Goal: Information Seeking & Learning: Learn about a topic

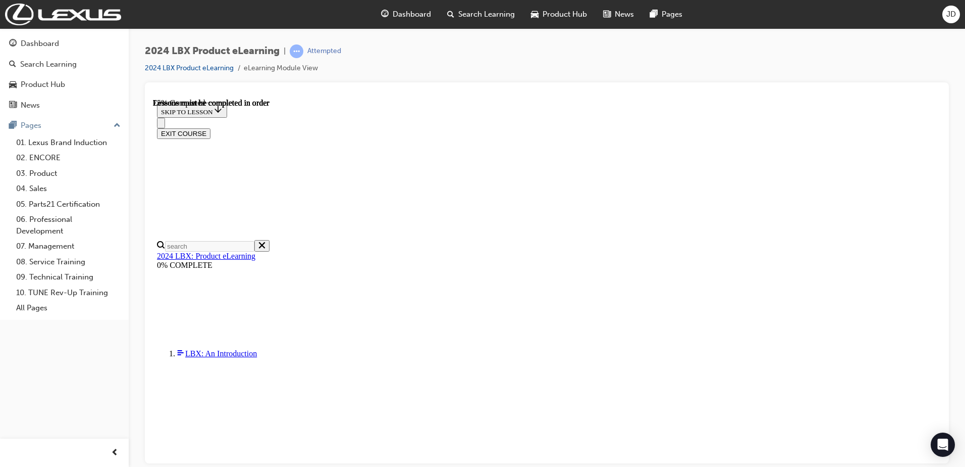
scroll to position [1045, 0]
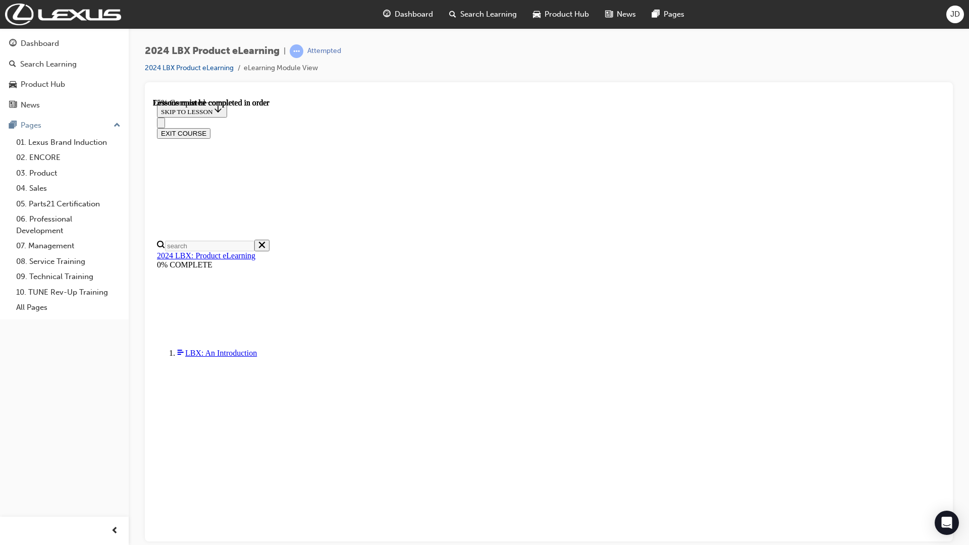
scroll to position [1407, 0]
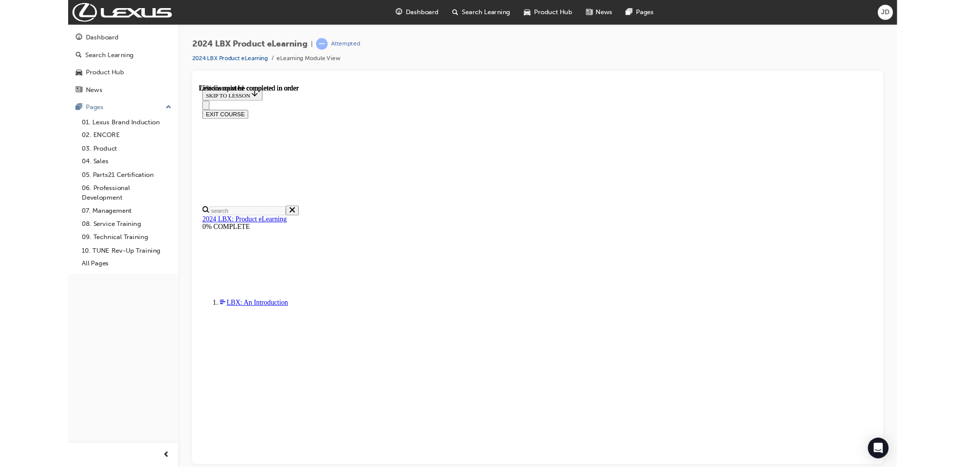
scroll to position [1405, 0]
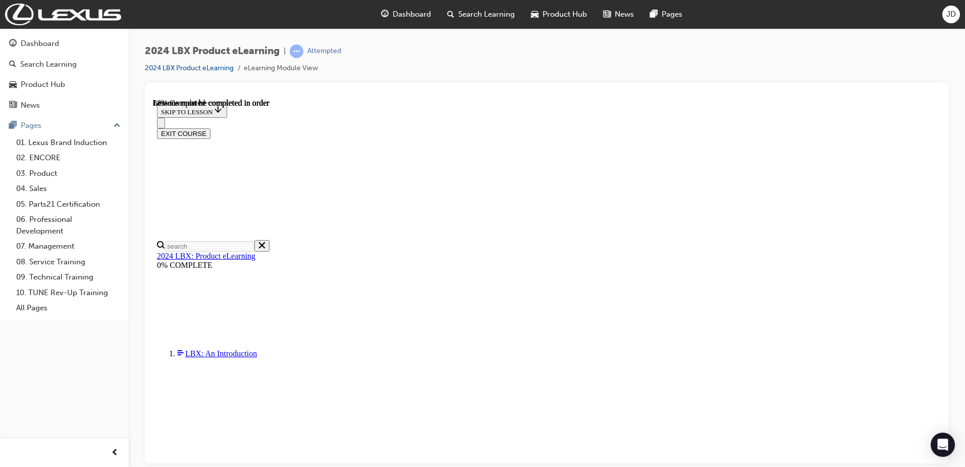
scroll to position [1586, 0]
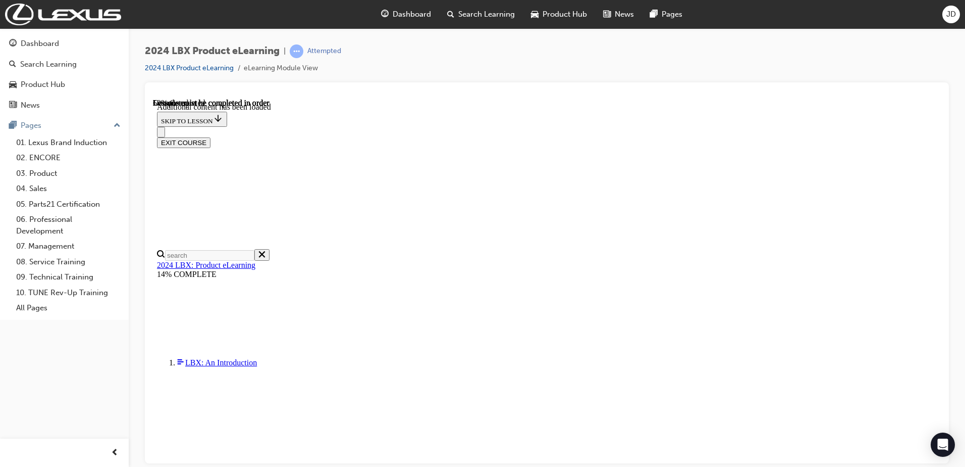
scroll to position [241, 0]
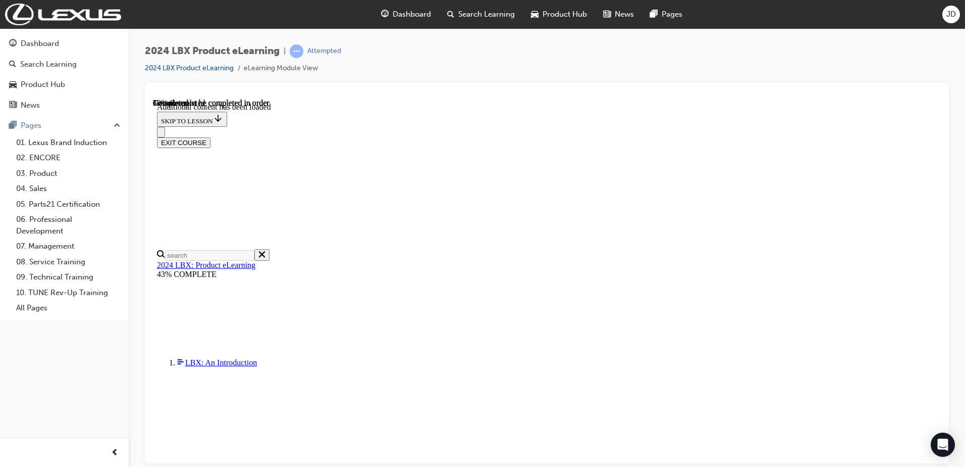
scroll to position [359, 0]
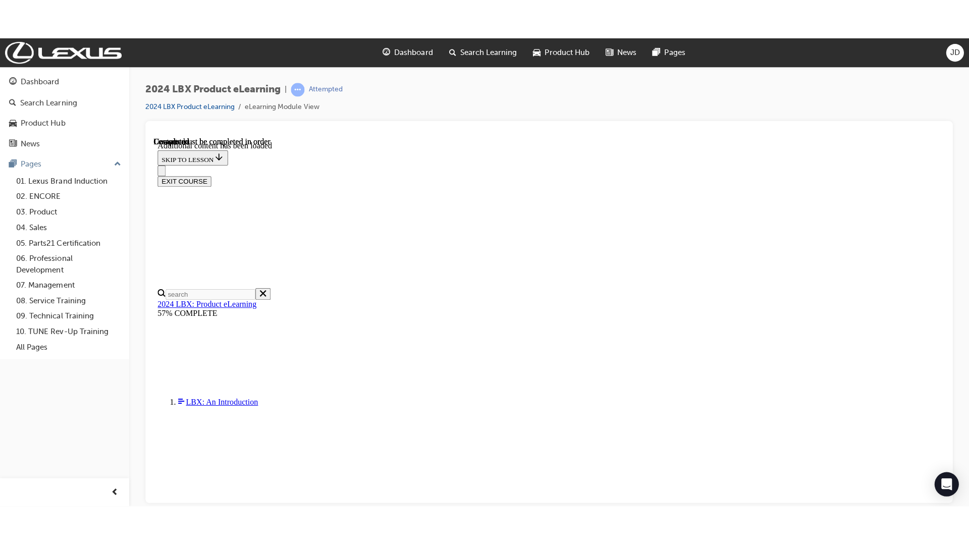
scroll to position [0, 0]
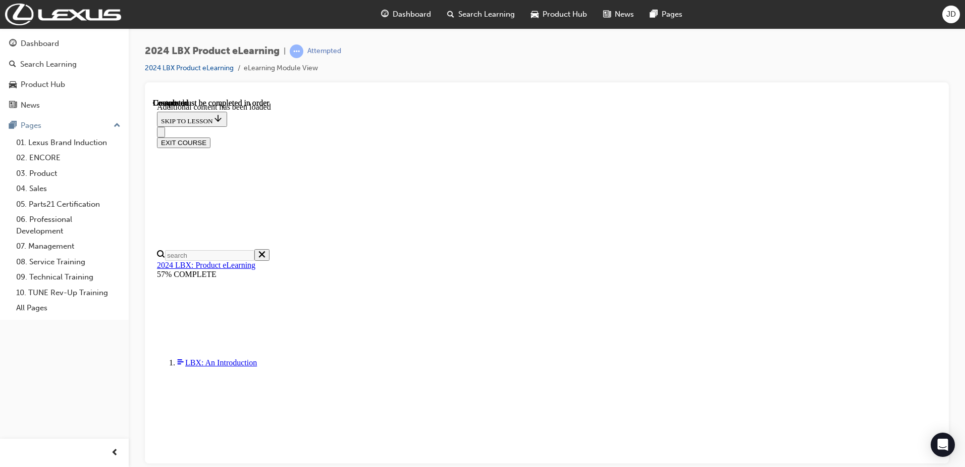
drag, startPoint x: 737, startPoint y: 196, endPoint x: 892, endPoint y: 347, distance: 216.4
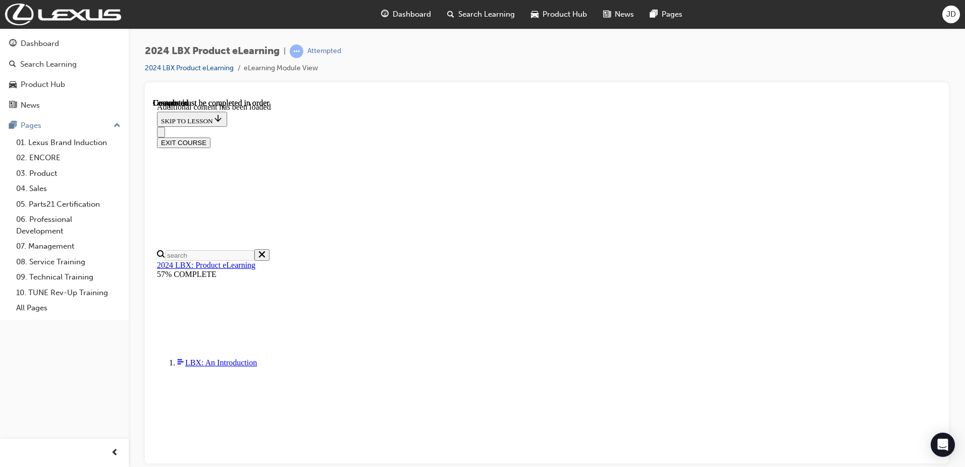
scroll to position [869, 0]
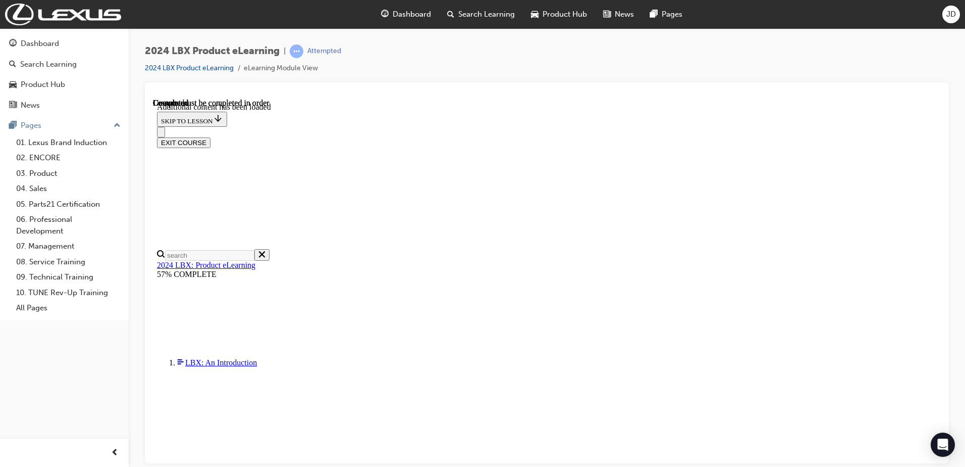
scroll to position [820, 0]
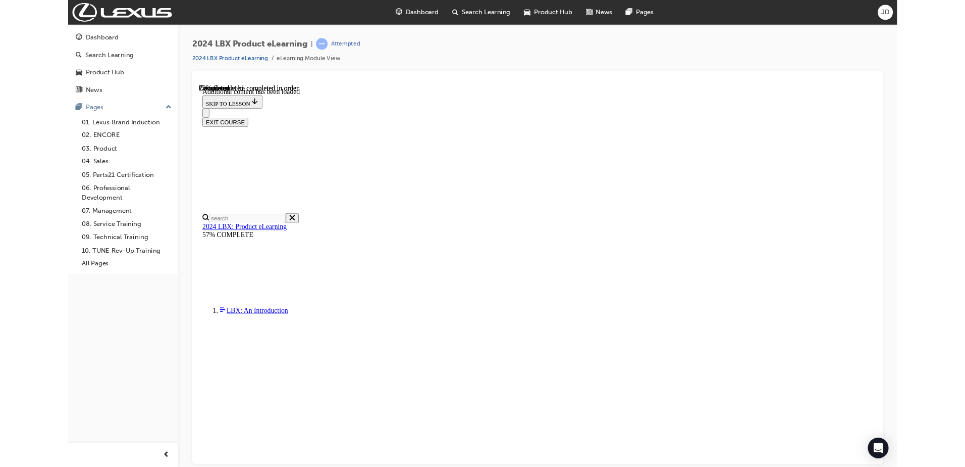
scroll to position [252, 0]
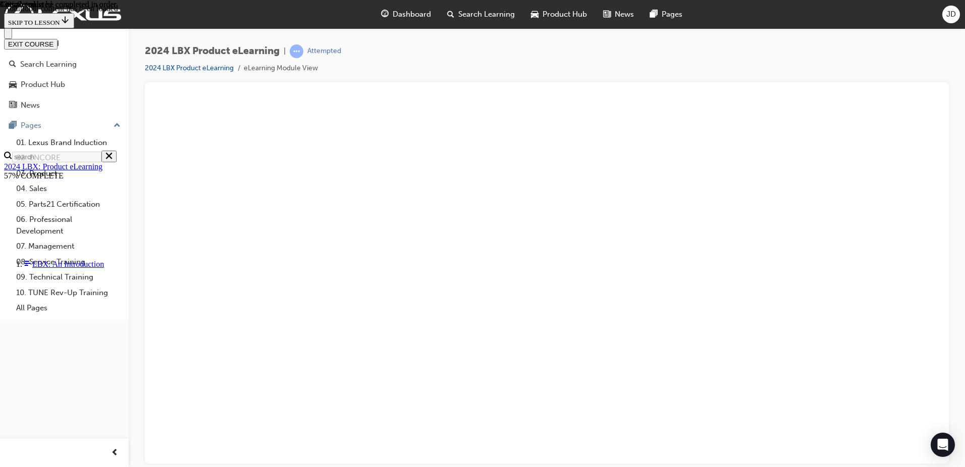
scroll to position [433, 0]
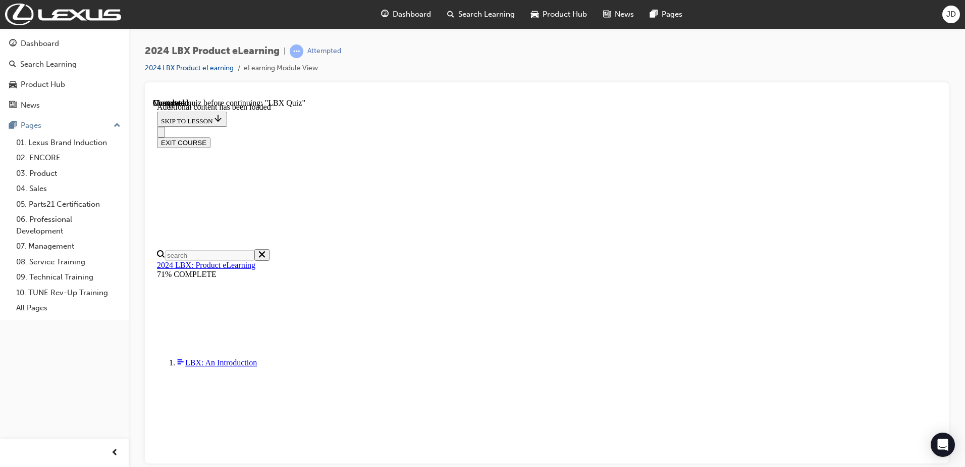
scroll to position [741, 0]
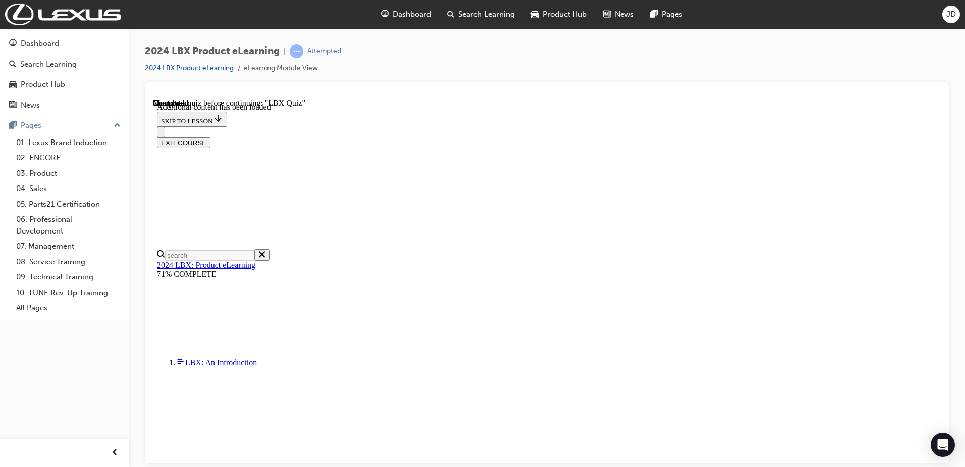
scroll to position [653, 0]
drag, startPoint x: 789, startPoint y: 176, endPoint x: 789, endPoint y: 182, distance: 6.1
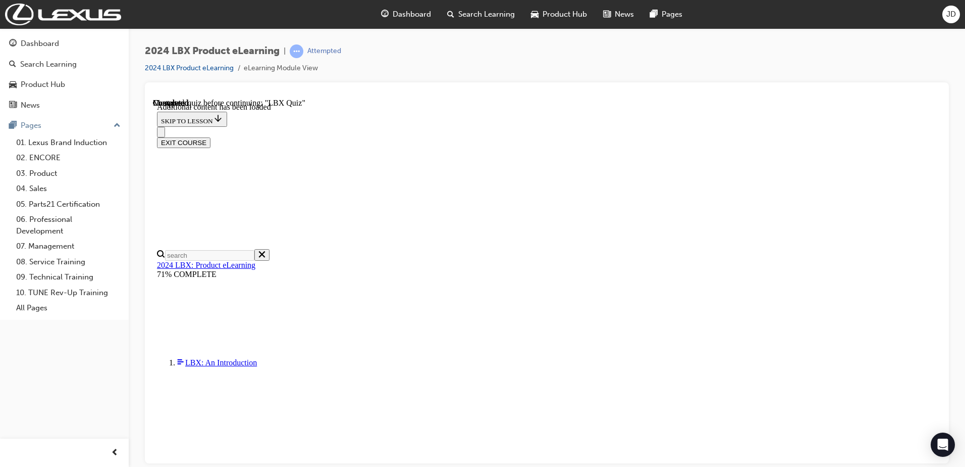
radio input "true"
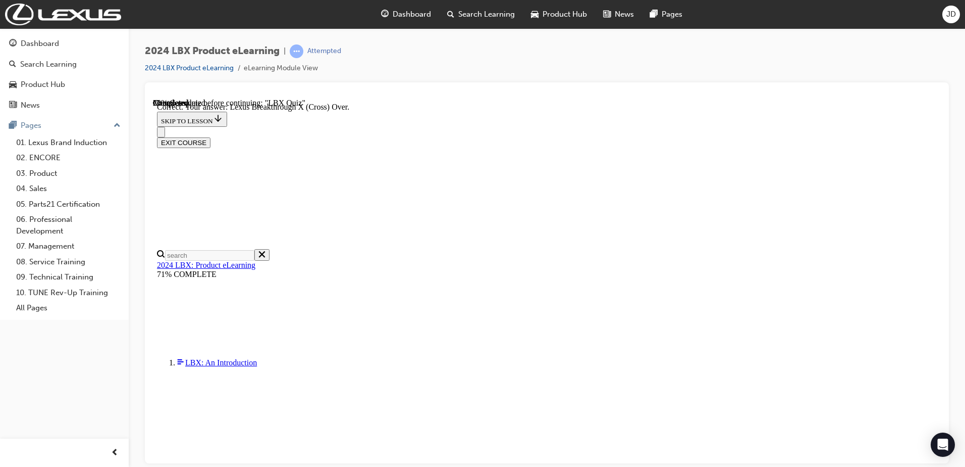
scroll to position [146, 0]
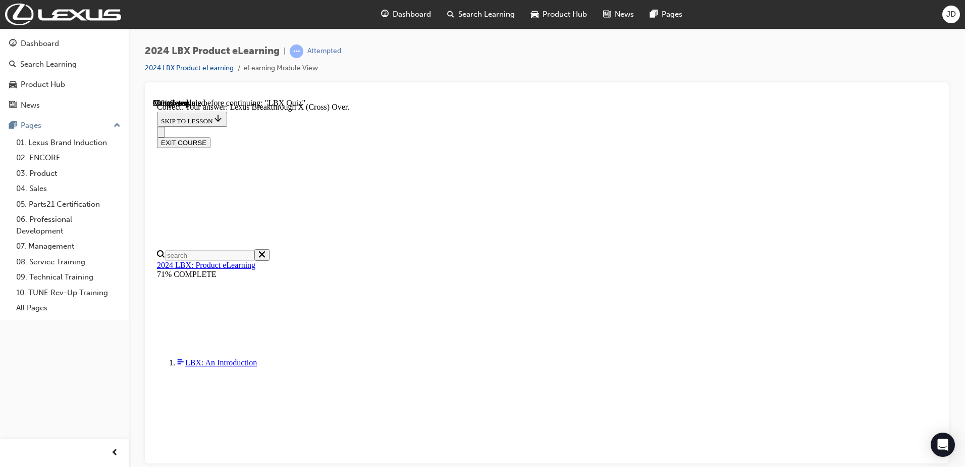
radio input "true"
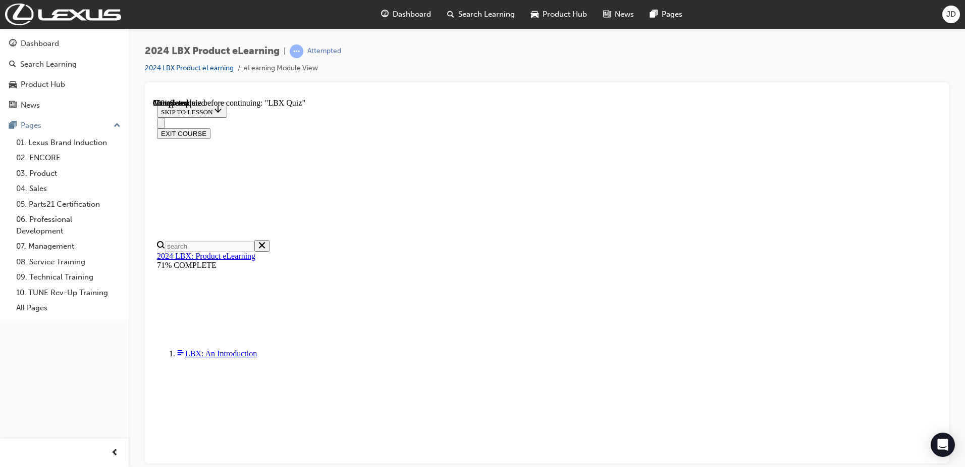
scroll to position [50, 0]
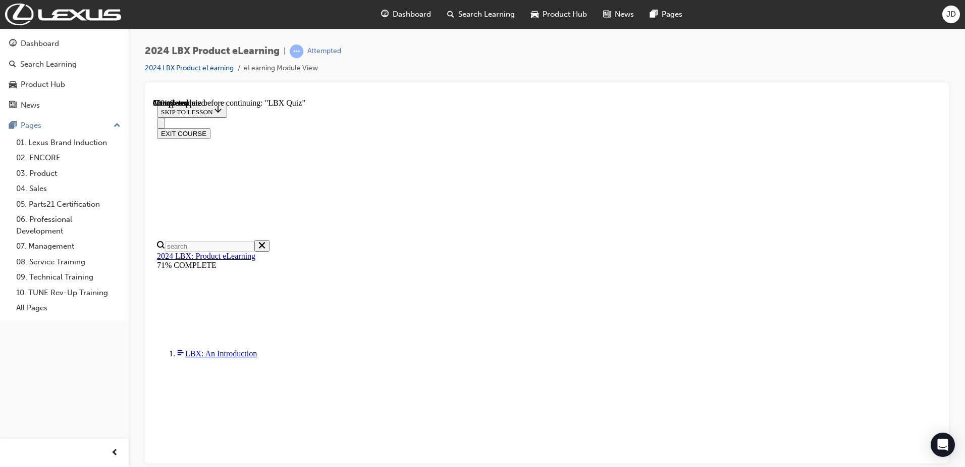
scroll to position [872, 0]
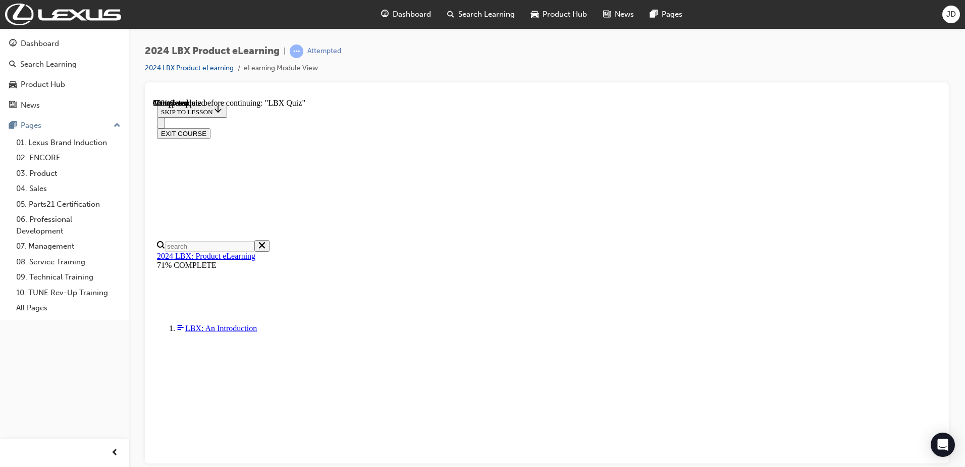
checkbox input "true"
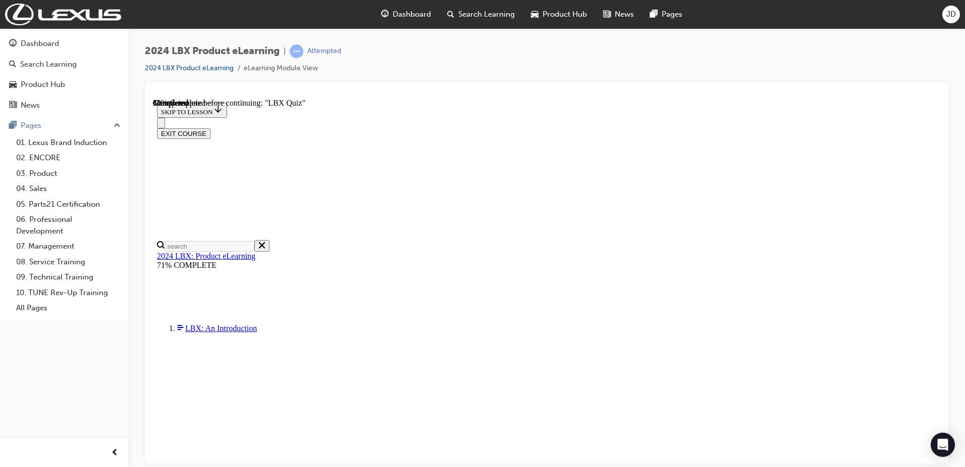
checkbox input "true"
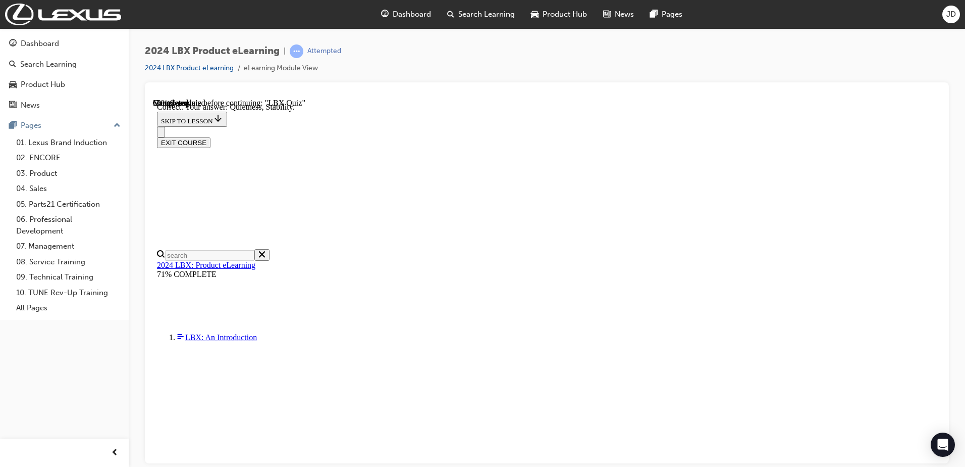
scroll to position [138, 0]
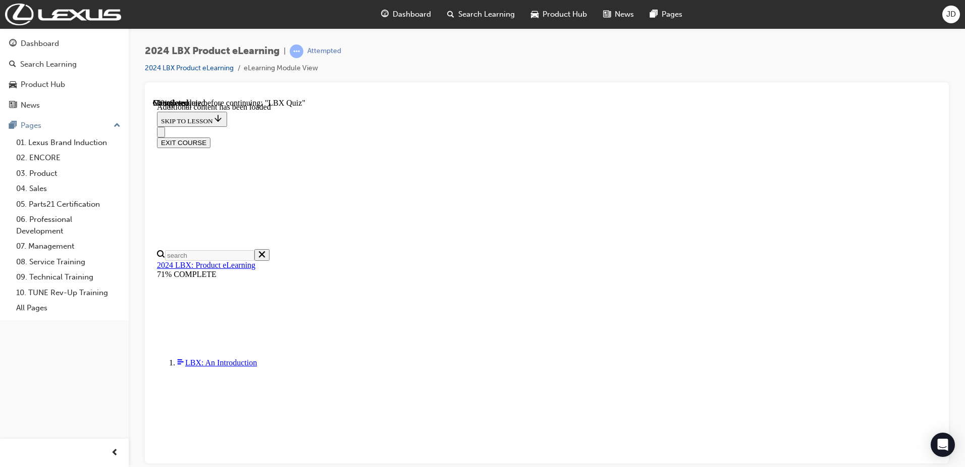
scroll to position [1202, 0]
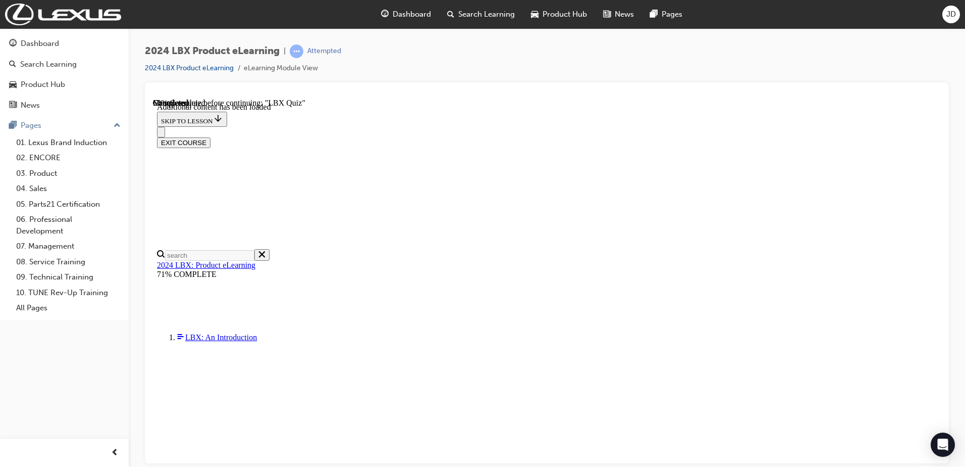
radio input "true"
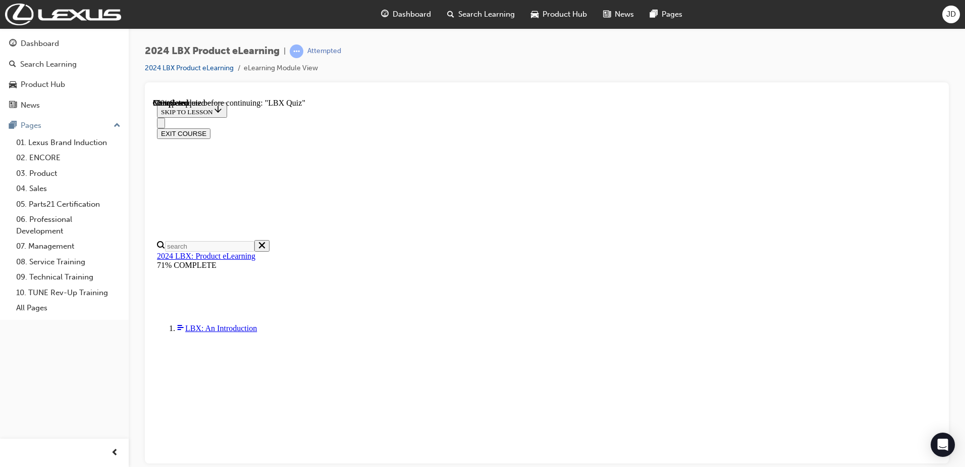
radio input "true"
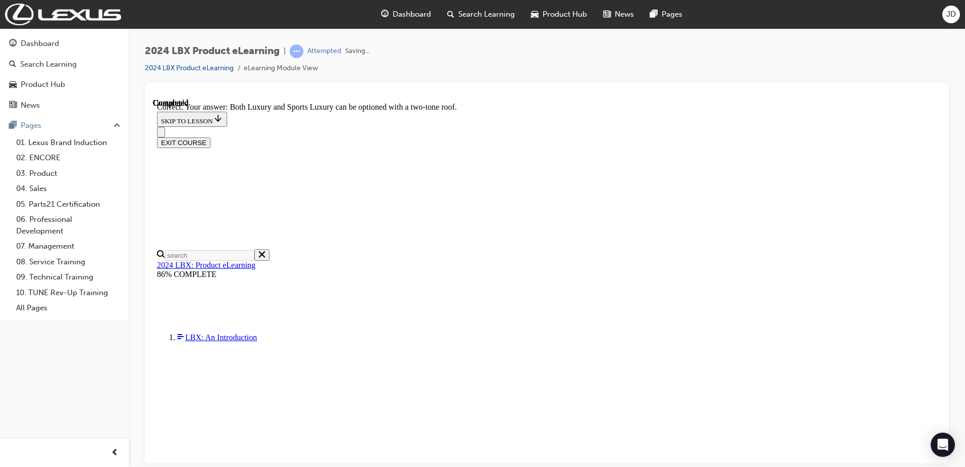
scroll to position [110, 0]
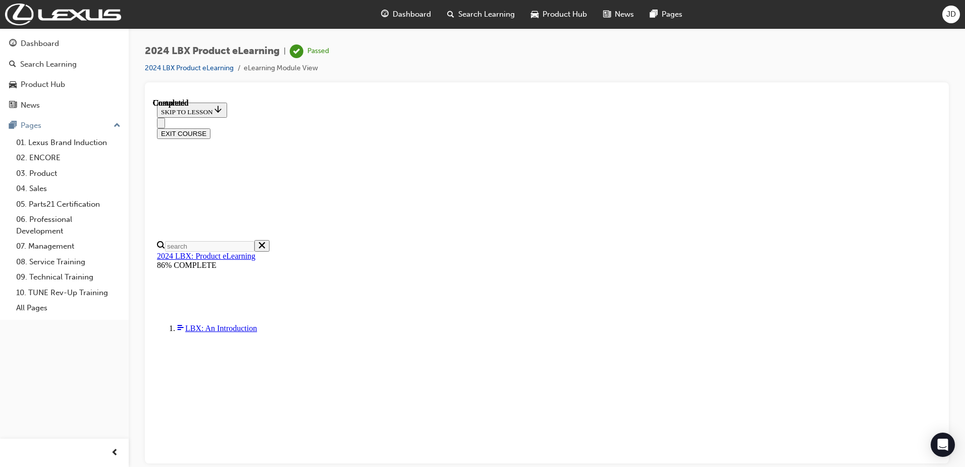
scroll to position [191, 0]
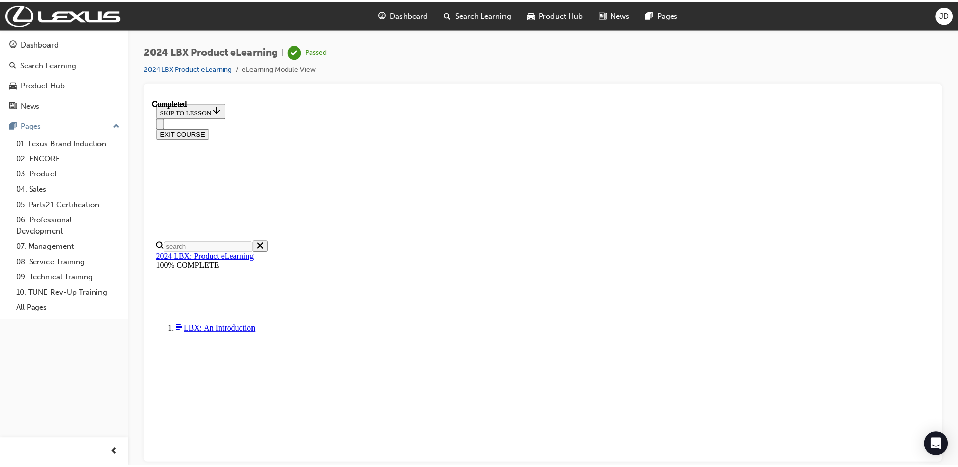
scroll to position [187, 0]
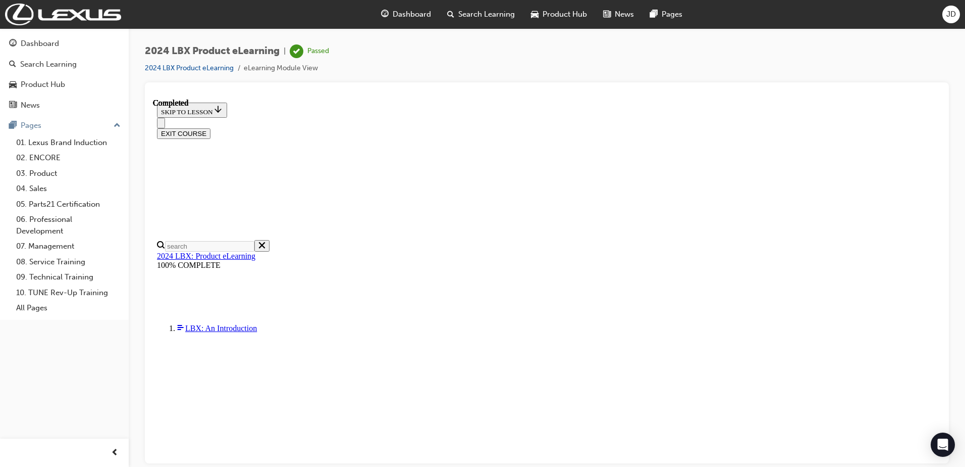
click at [211, 128] on button "EXIT COURSE" at bounding box center [184, 133] width 54 height 11
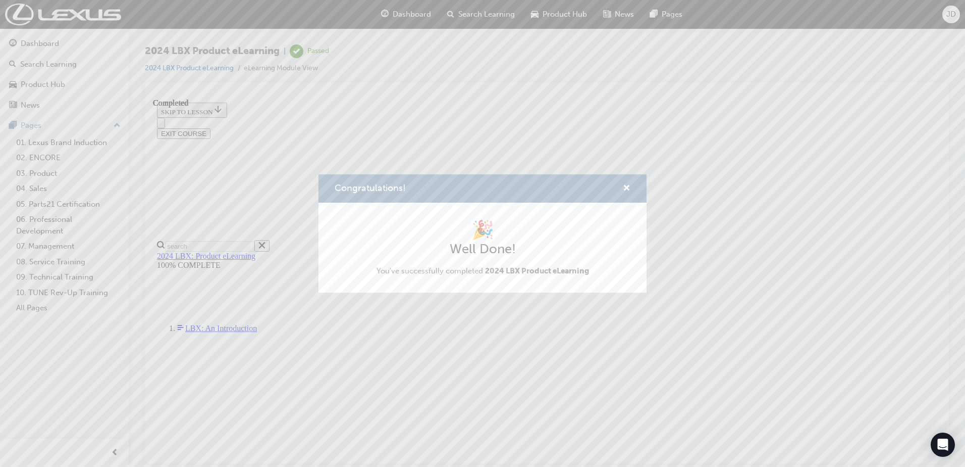
click at [625, 388] on div "Congratulations! 🎉 Well Done! You've successfully completed 2024 LBX Product eL…" at bounding box center [482, 233] width 965 height 467
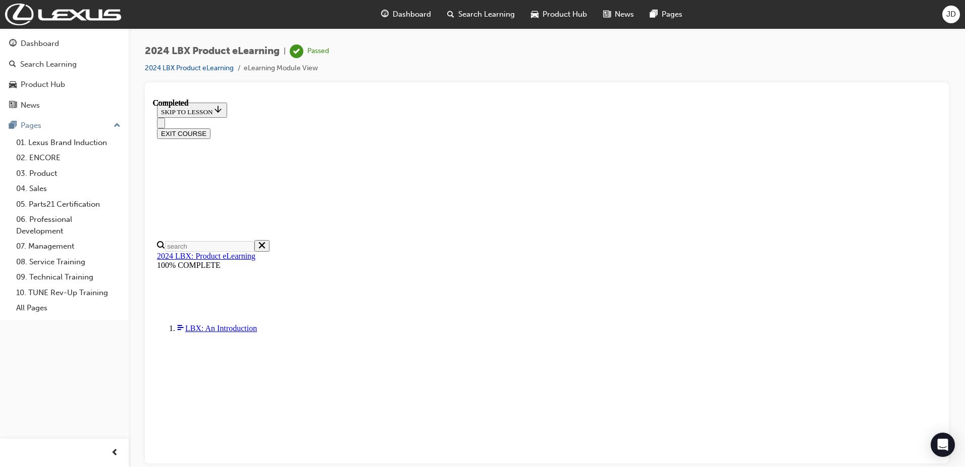
click at [395, 11] on span "Dashboard" at bounding box center [412, 15] width 38 height 12
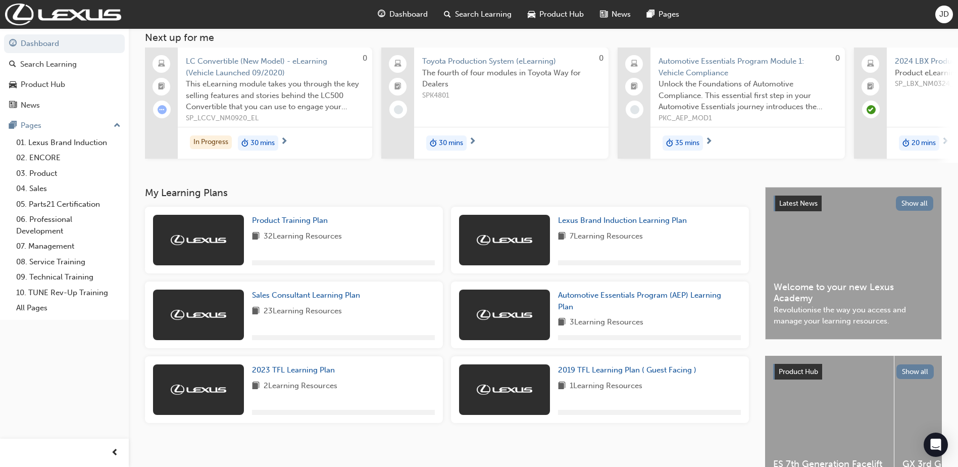
scroll to position [126, 0]
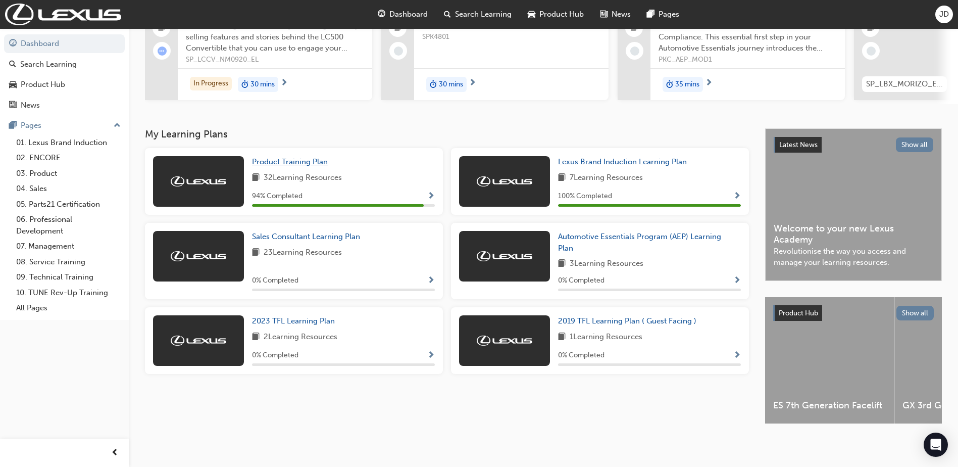
click at [307, 157] on span "Product Training Plan" at bounding box center [290, 161] width 76 height 9
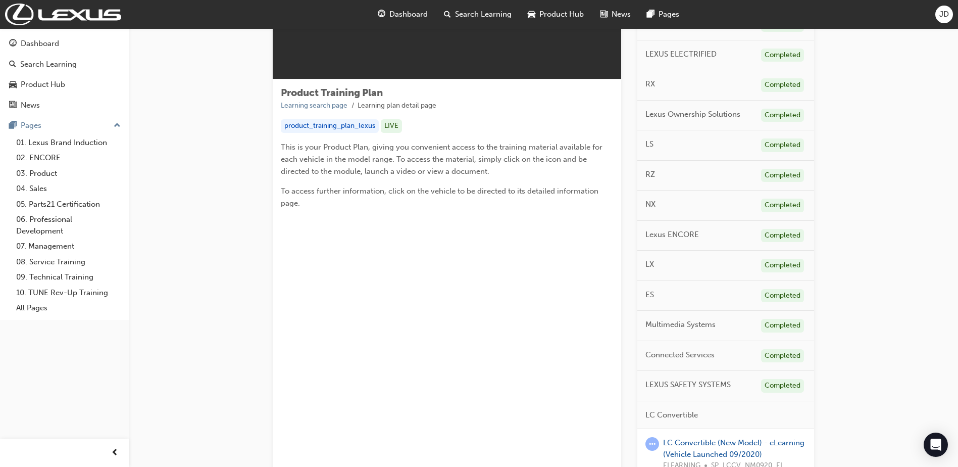
scroll to position [252, 0]
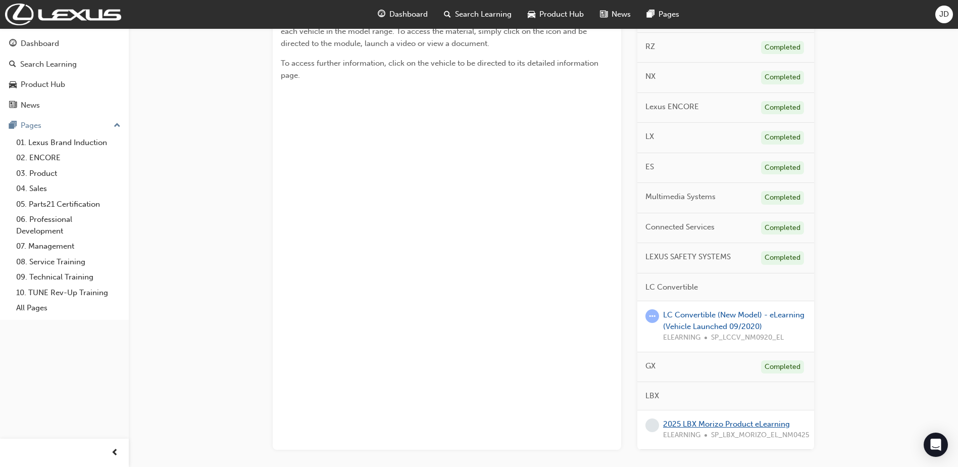
click at [701, 420] on link "2025 LBX Morizo Product eLearning" at bounding box center [726, 423] width 127 height 9
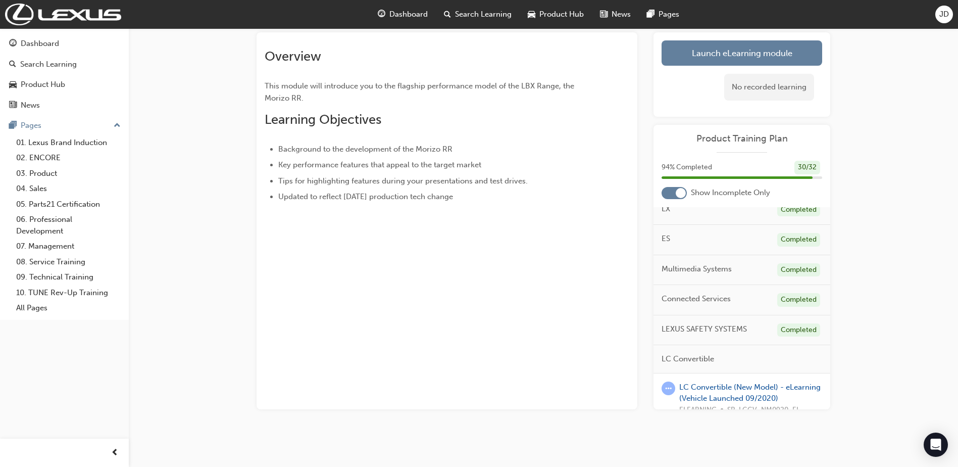
scroll to position [384, 0]
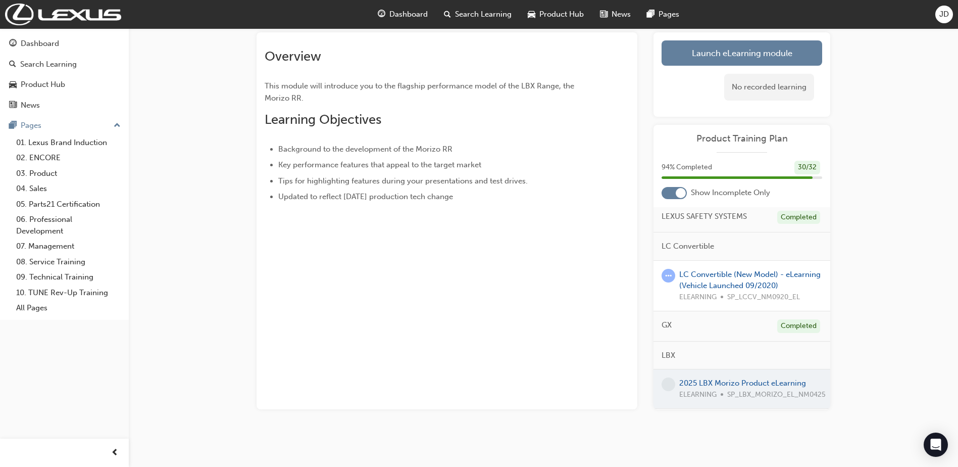
click at [717, 376] on div at bounding box center [741, 388] width 177 height 39
click at [686, 53] on link "Launch eLearning module" at bounding box center [741, 52] width 161 height 25
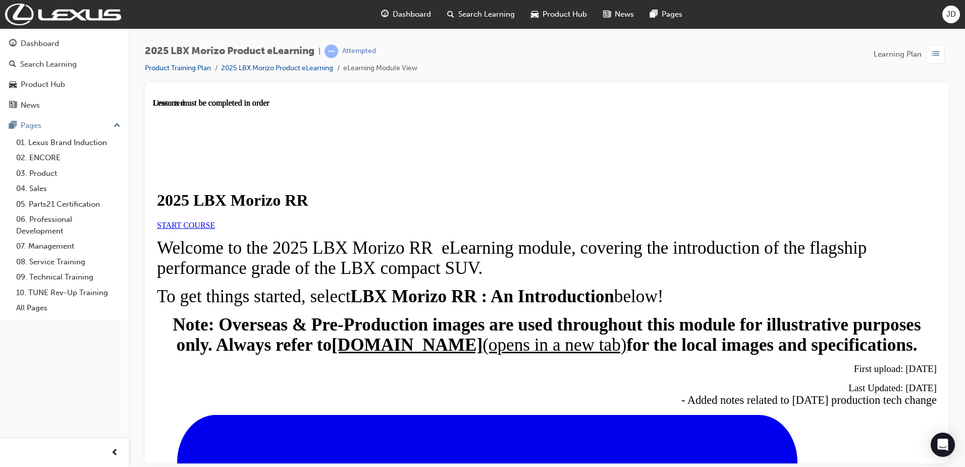
click at [215, 229] on span "START COURSE" at bounding box center [186, 224] width 58 height 9
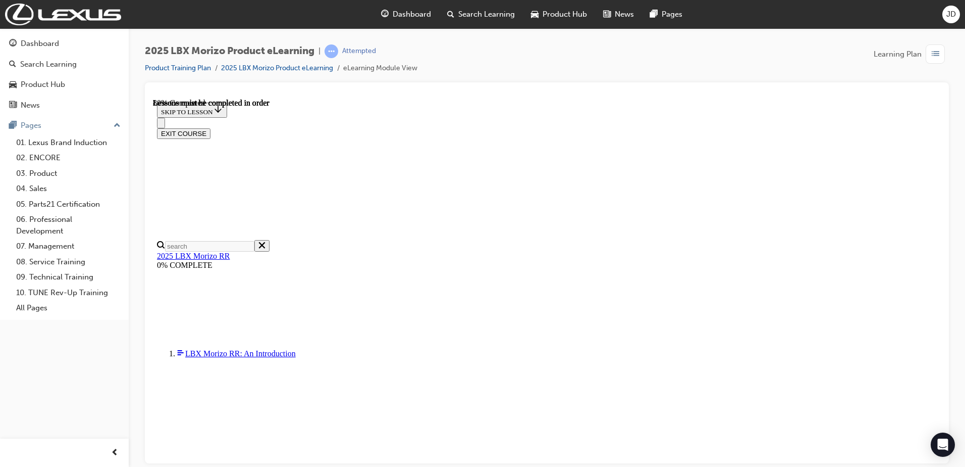
scroll to position [938, 0]
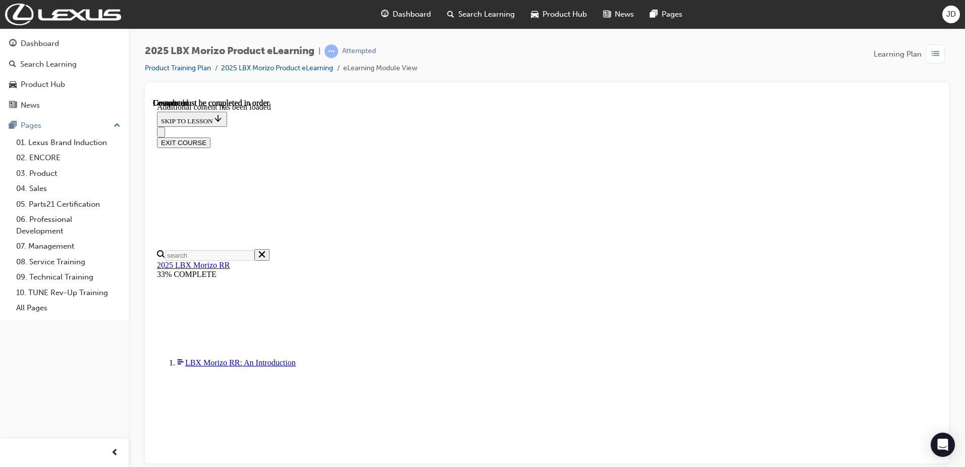
scroll to position [1475, 0]
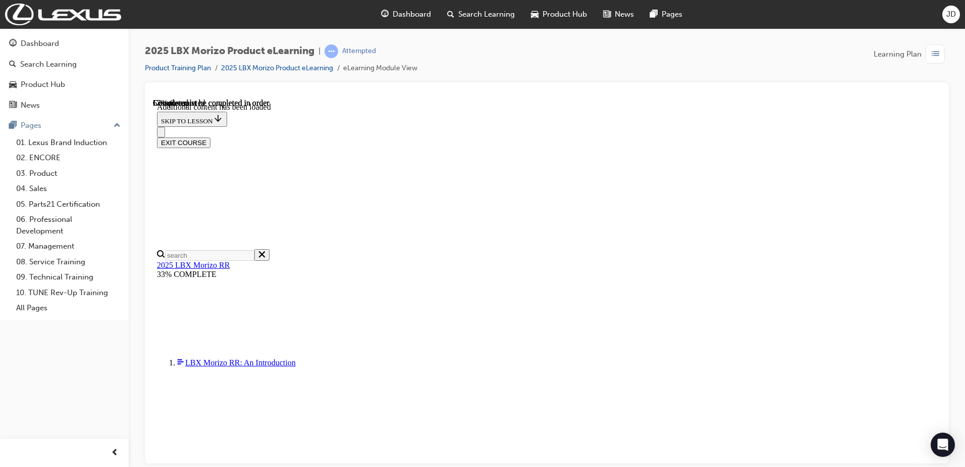
scroll to position [843, 0]
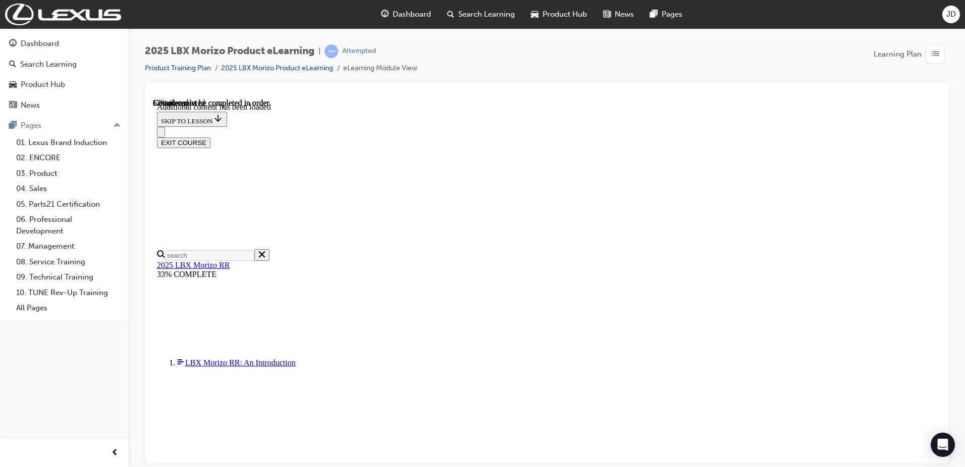
scroll to position [1144, 0]
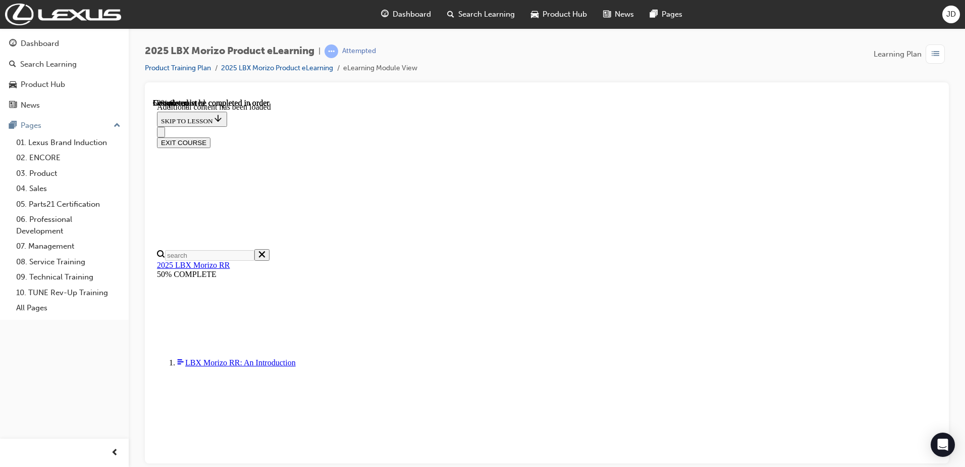
scroll to position [288, 0]
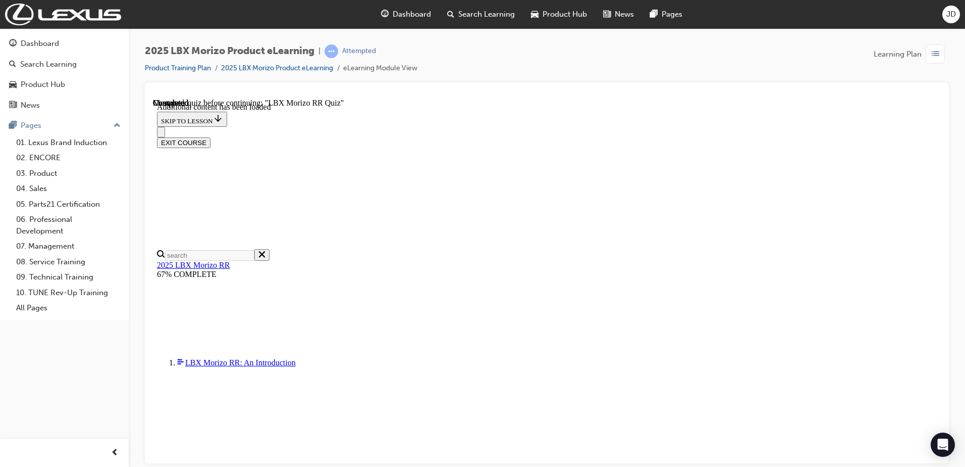
radio input "true"
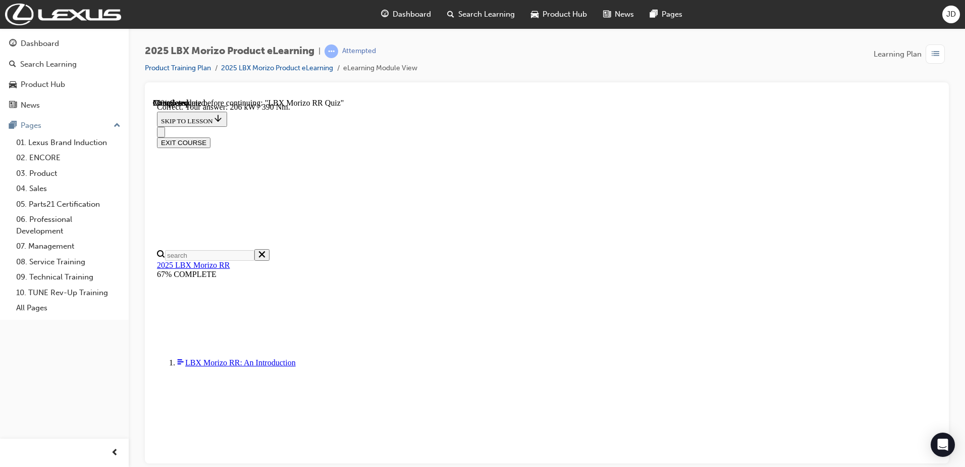
radio input "true"
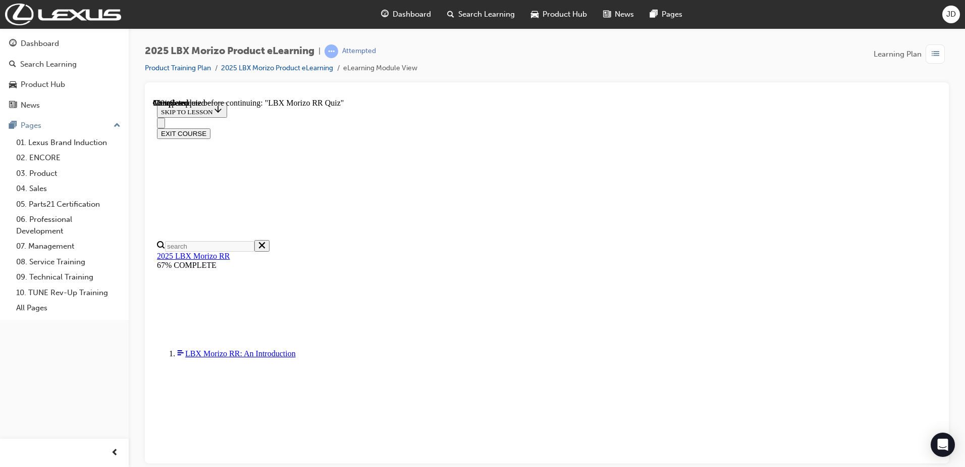
scroll to position [227, 0]
radio input "true"
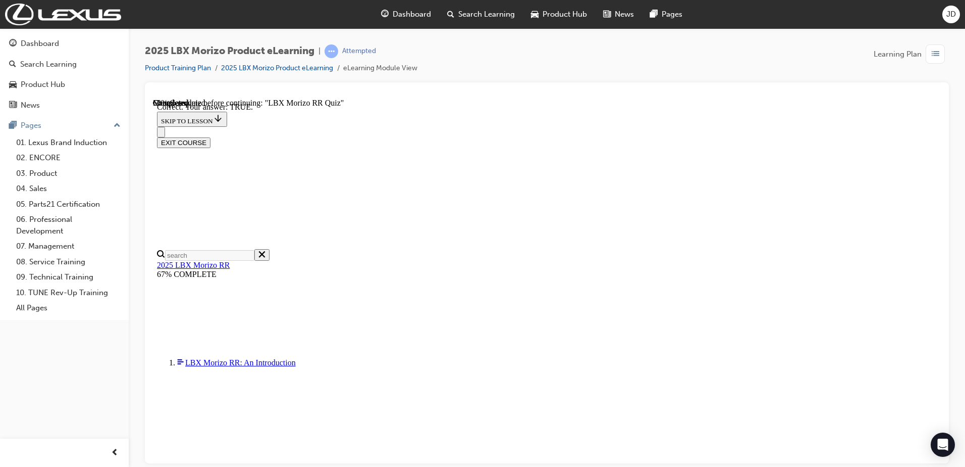
scroll to position [289, 0]
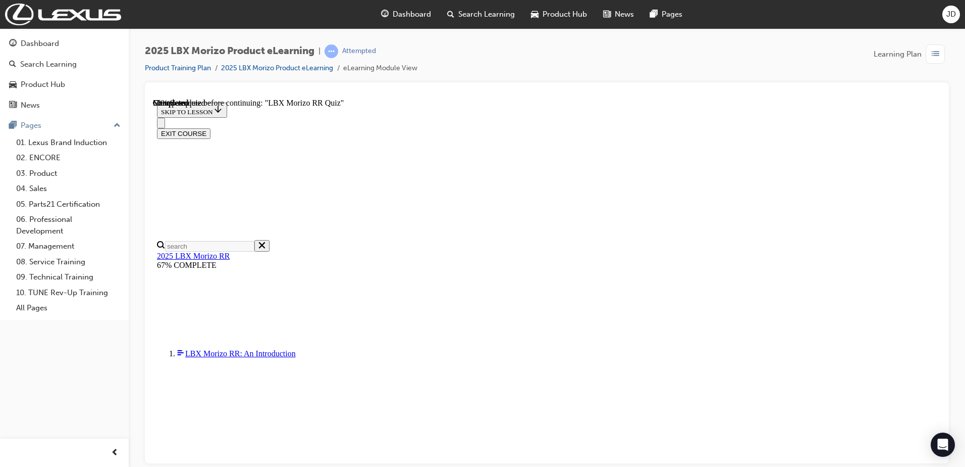
scroll to position [252, 0]
radio input "true"
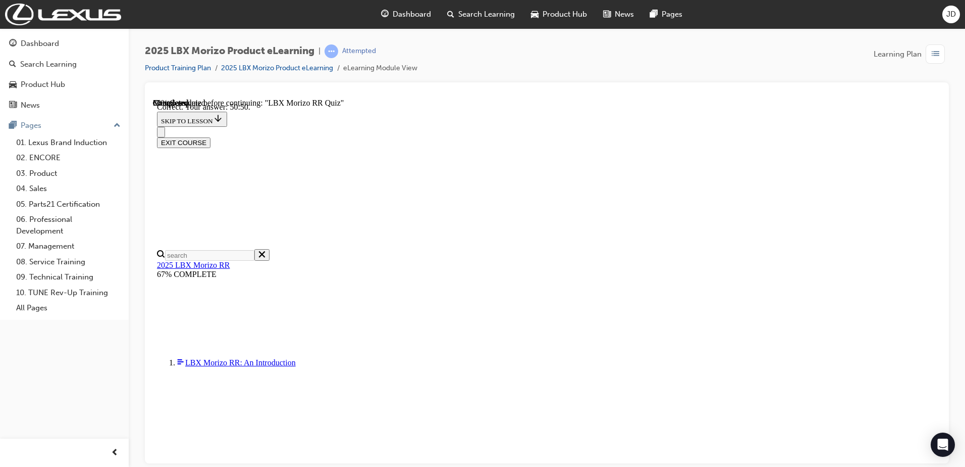
scroll to position [350, 0]
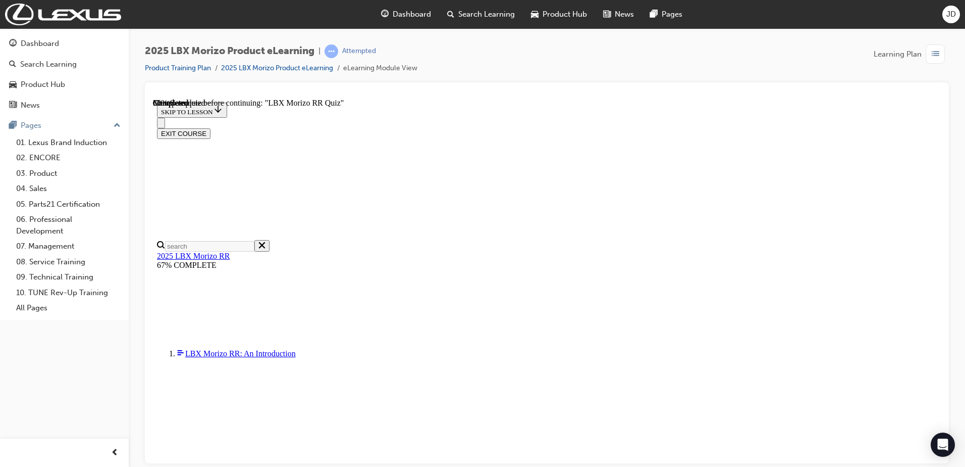
scroll to position [252, 0]
radio input "true"
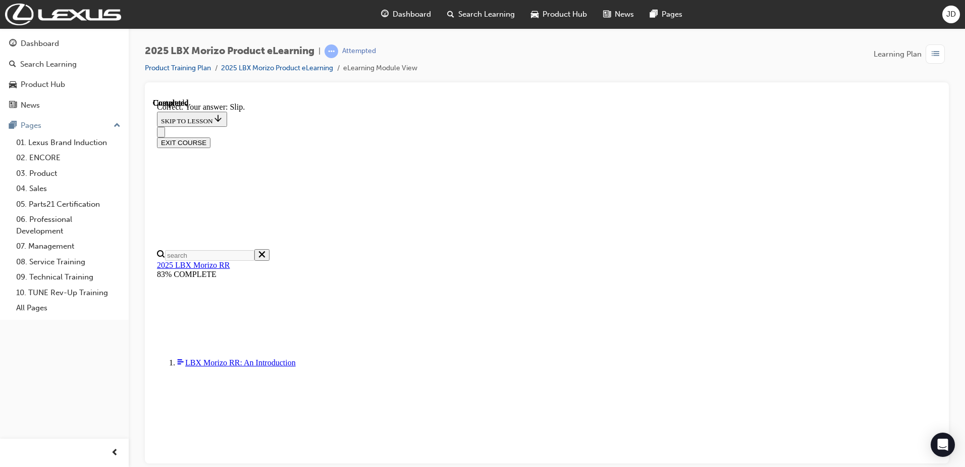
scroll to position [325, 0]
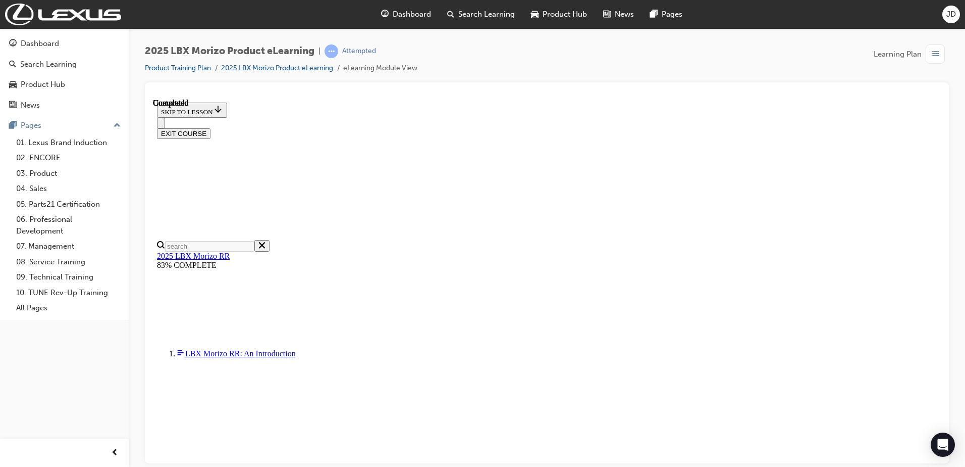
scroll to position [191, 0]
click at [211, 128] on button "EXIT COURSE" at bounding box center [184, 133] width 54 height 11
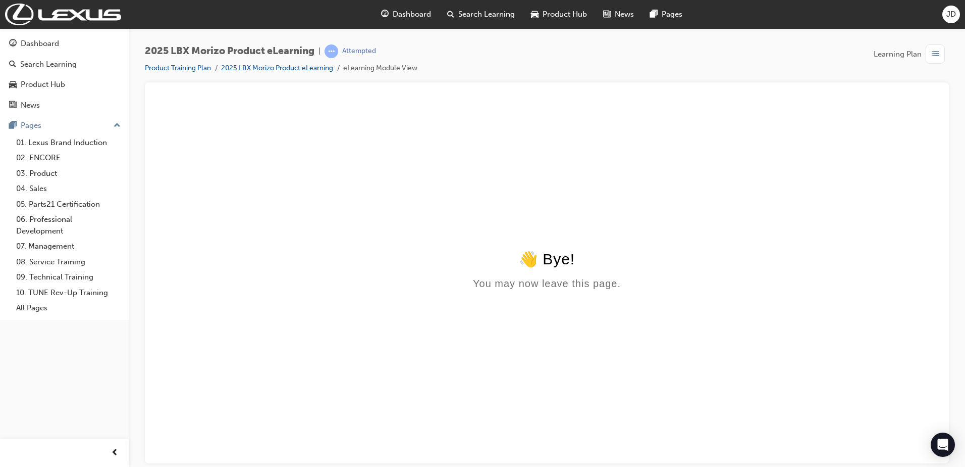
scroll to position [0, 0]
click at [402, 11] on span "Dashboard" at bounding box center [412, 15] width 38 height 12
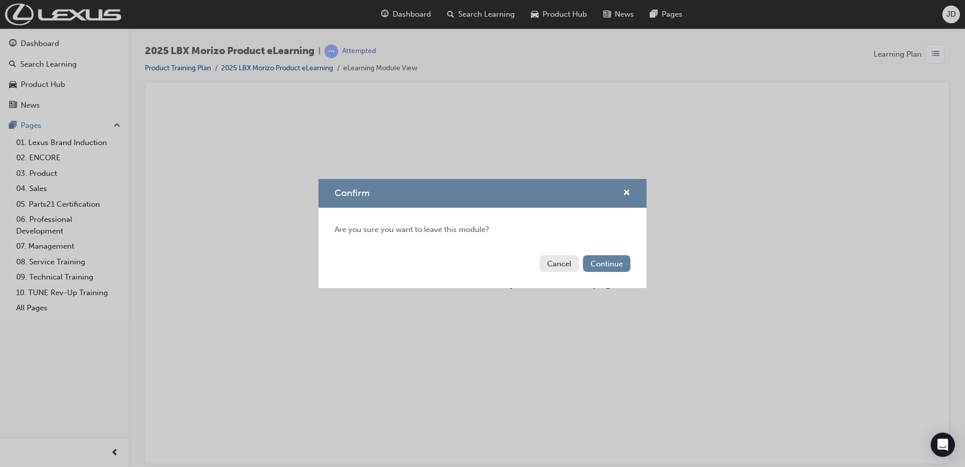
drag, startPoint x: 550, startPoint y: 261, endPoint x: 395, endPoint y: 163, distance: 183.4
click at [550, 261] on button "Cancel" at bounding box center [559, 263] width 39 height 17
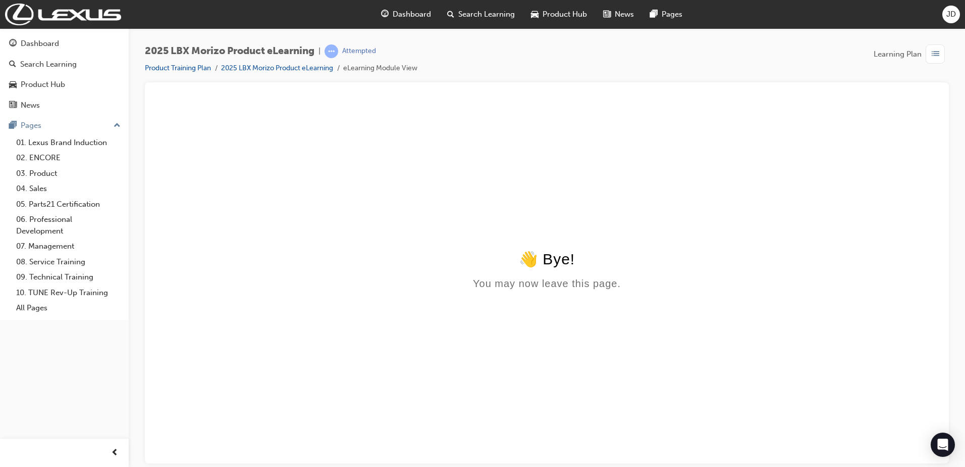
click at [523, 293] on html "👋 Bye! You may now leave this page." at bounding box center [547, 195] width 788 height 195
click at [632, 275] on div "👋 Bye! You may now leave this page." at bounding box center [547, 268] width 780 height 39
drag, startPoint x: 655, startPoint y: 357, endPoint x: 653, endPoint y: 345, distance: 12.8
click at [654, 293] on html "👋 Bye! You may now leave this page." at bounding box center [547, 195] width 788 height 195
drag, startPoint x: 424, startPoint y: 171, endPoint x: 733, endPoint y: 336, distance: 349.9
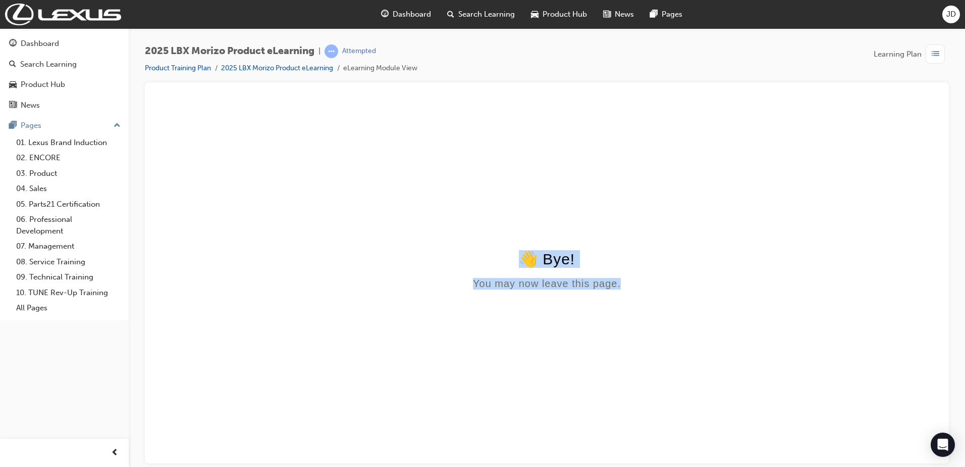
click at [733, 293] on html "👋 Bye! You may now leave this page." at bounding box center [547, 195] width 788 height 195
drag, startPoint x: 733, startPoint y: 336, endPoint x: 670, endPoint y: 318, distance: 65.2
click at [670, 293] on html "👋 Bye! You may now leave this page." at bounding box center [547, 195] width 788 height 195
click at [624, 114] on html "👋 Bye! You may now leave this page." at bounding box center [547, 195] width 788 height 195
click at [469, 219] on html "👋 Bye! You may now leave this page." at bounding box center [547, 195] width 788 height 195
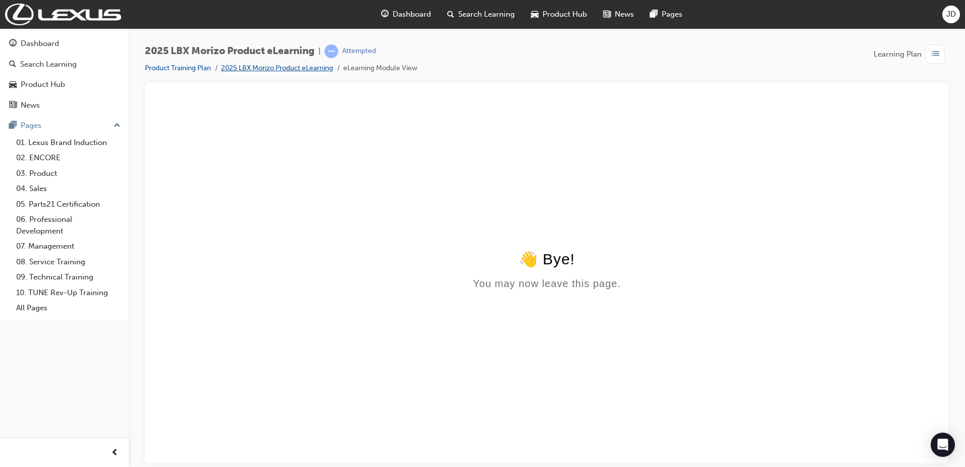
click at [302, 66] on link "2025 LBX Morizo Product eLearning" at bounding box center [277, 68] width 112 height 9
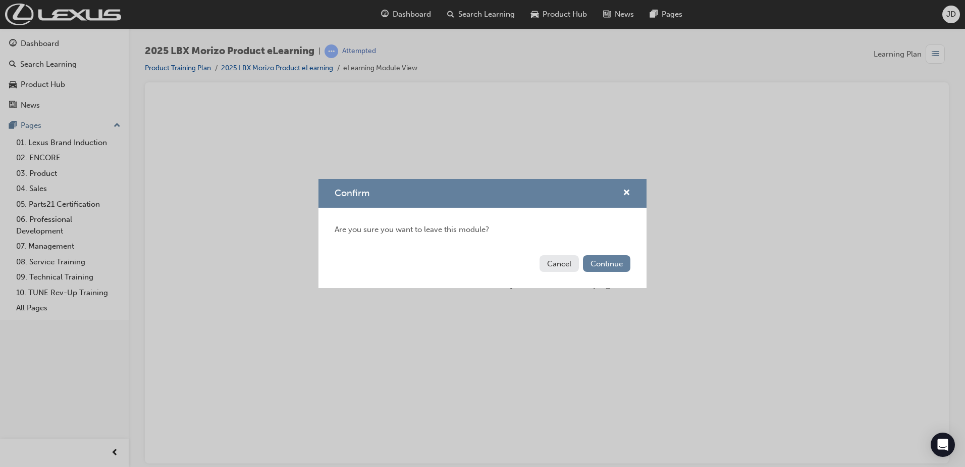
click at [551, 263] on button "Cancel" at bounding box center [559, 263] width 39 height 17
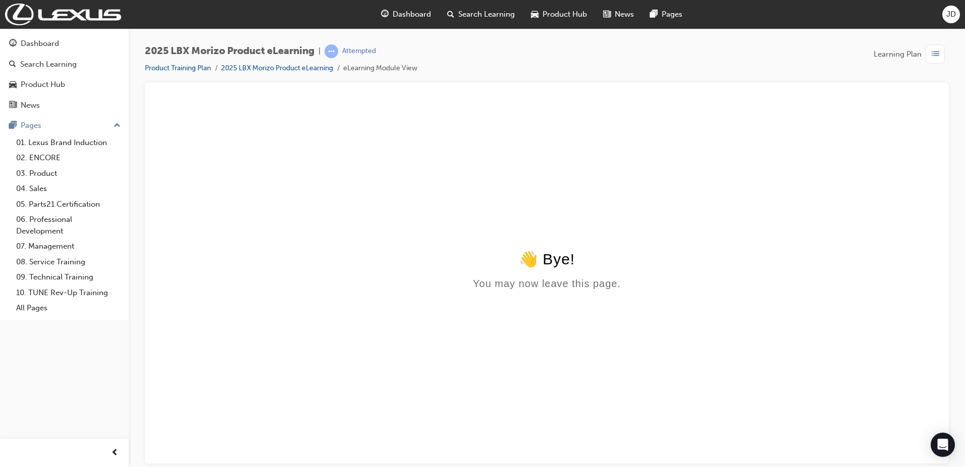
click at [804, 270] on div "👋 Bye! You may now leave this page." at bounding box center [547, 268] width 780 height 39
click at [915, 58] on span "Learning Plan" at bounding box center [898, 54] width 48 height 12
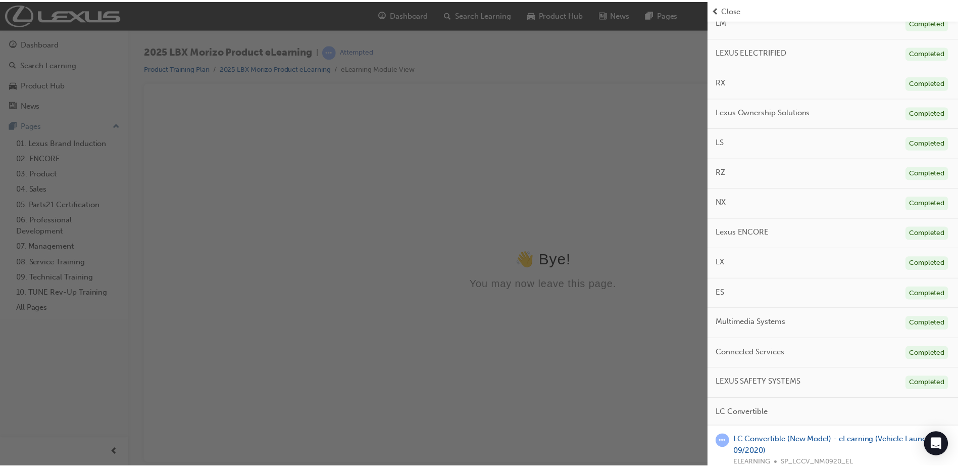
scroll to position [228, 0]
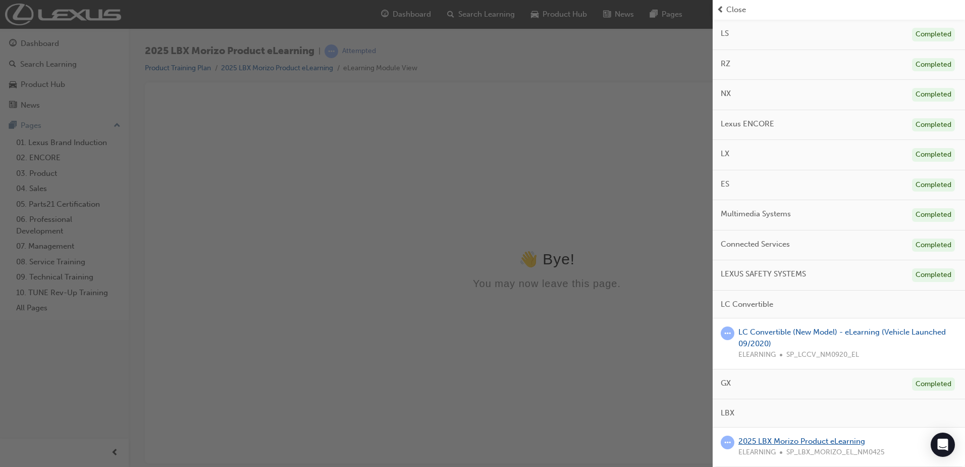
click at [782, 437] on link "2025 LBX Morizo Product eLearning" at bounding box center [802, 440] width 127 height 9
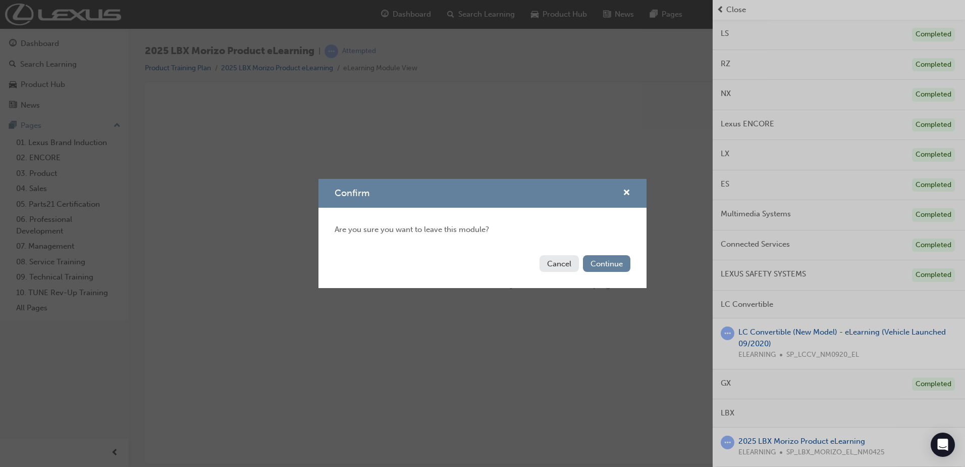
click at [624, 184] on div "Confirm" at bounding box center [483, 193] width 328 height 29
click at [624, 189] on span "cross-icon" at bounding box center [627, 193] width 8 height 9
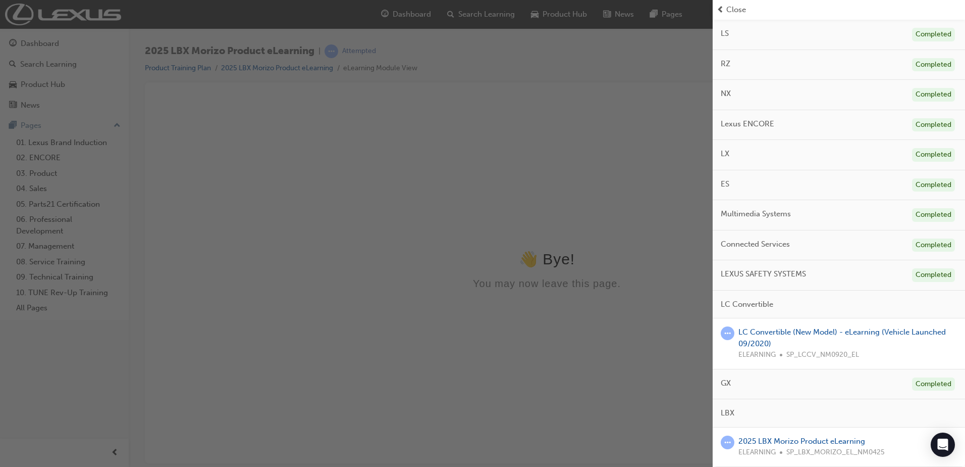
click at [506, 256] on div "button" at bounding box center [356, 233] width 713 height 467
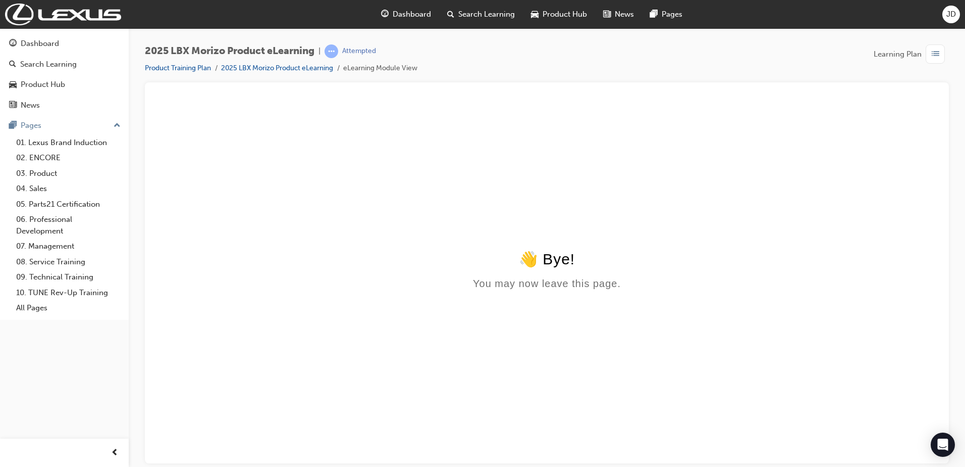
click at [417, 14] on span "Dashboard" at bounding box center [412, 15] width 38 height 12
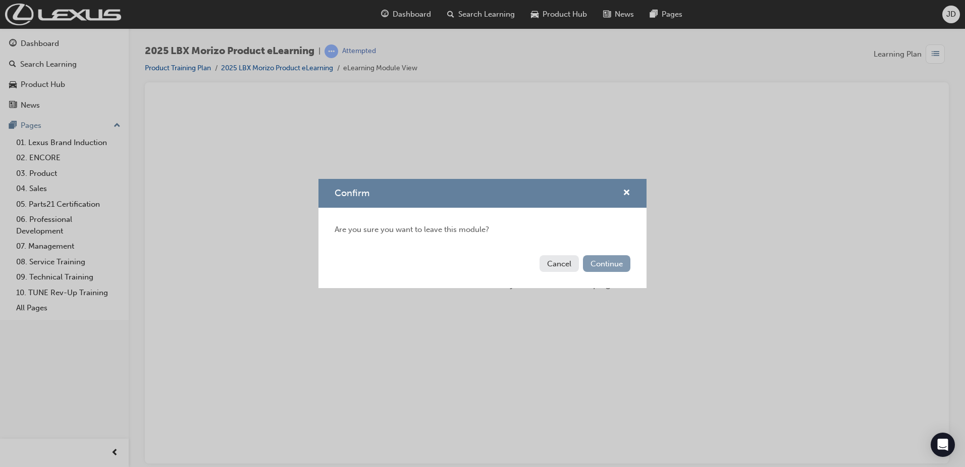
click at [614, 263] on button "Continue" at bounding box center [606, 263] width 47 height 17
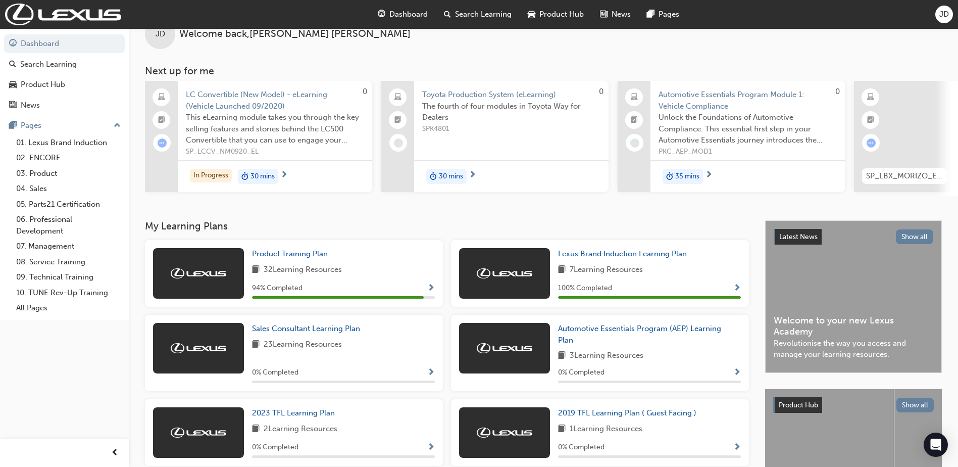
scroll to position [25, 0]
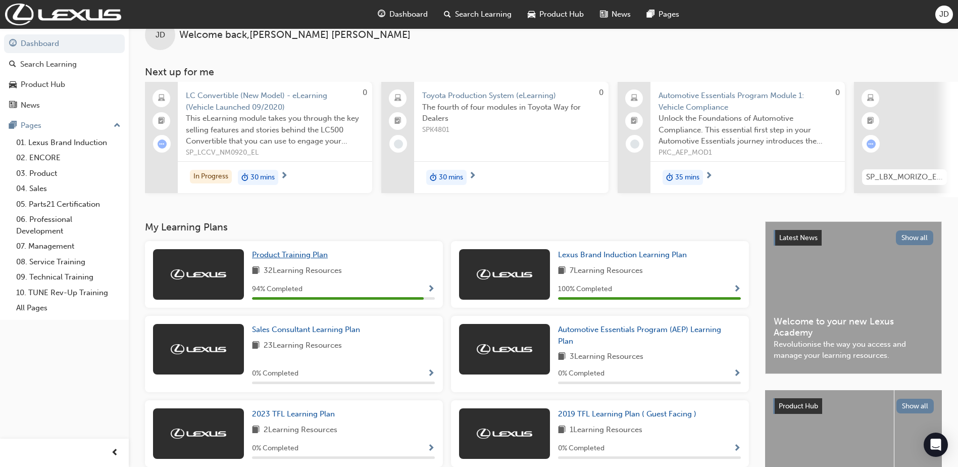
click at [282, 257] on span "Product Training Plan" at bounding box center [290, 254] width 76 height 9
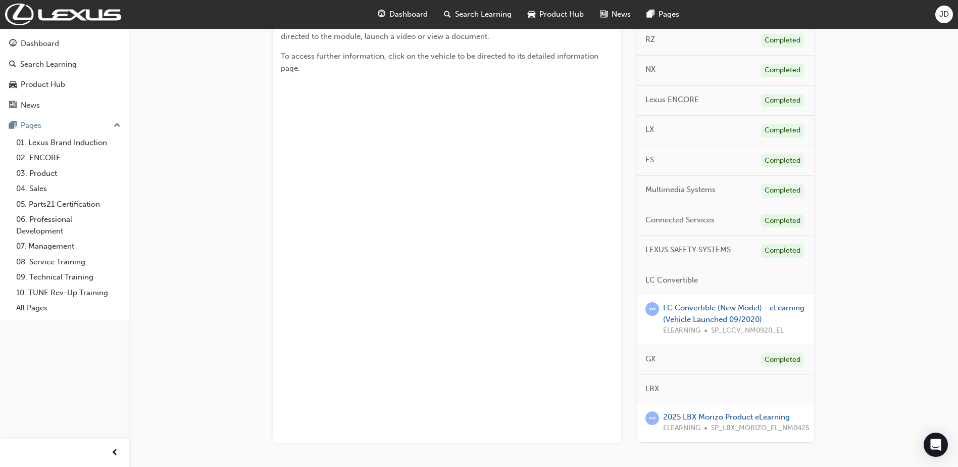
scroll to position [309, 0]
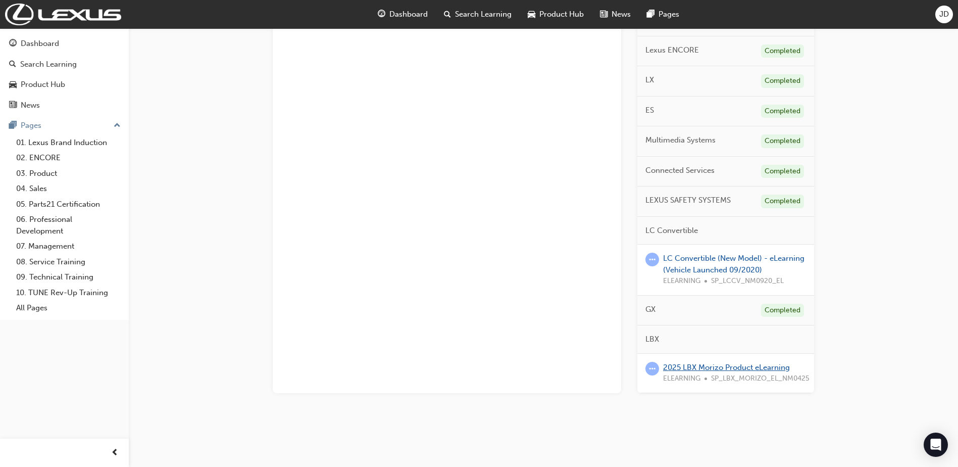
click at [717, 366] on link "2025 LBX Morizo Product eLearning" at bounding box center [726, 367] width 127 height 9
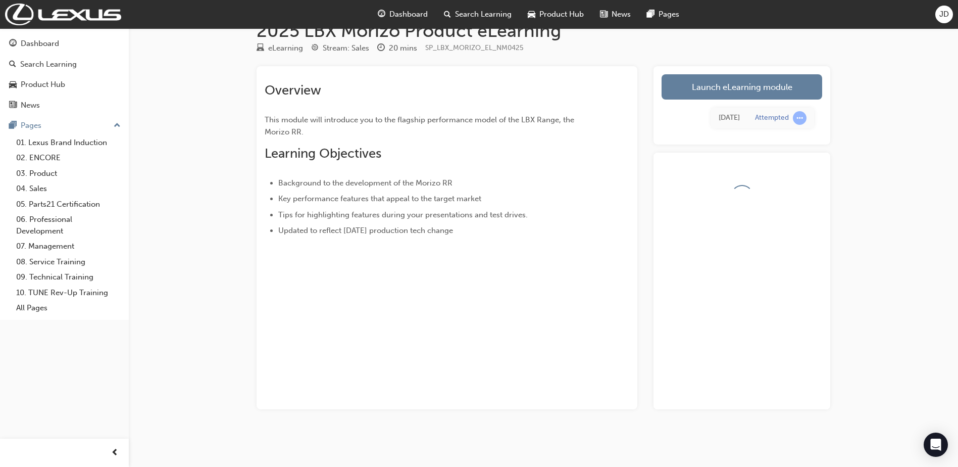
scroll to position [53, 0]
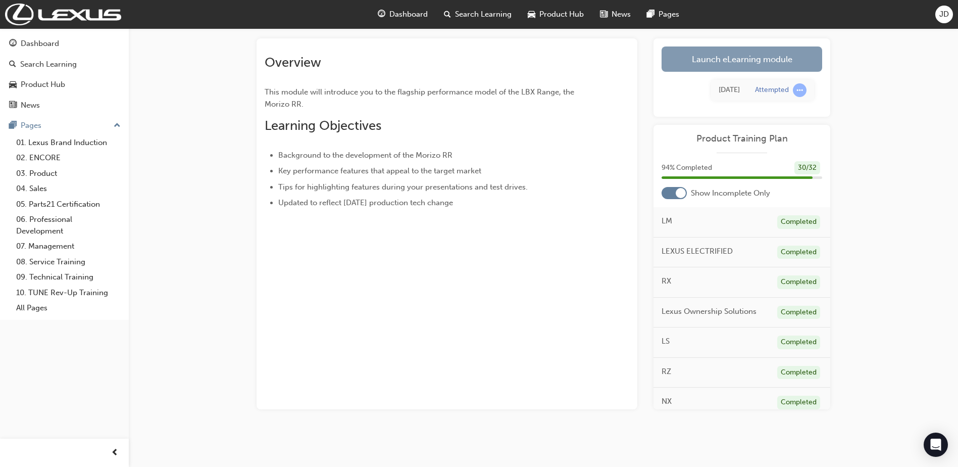
click at [748, 52] on link "Launch eLearning module" at bounding box center [741, 58] width 161 height 25
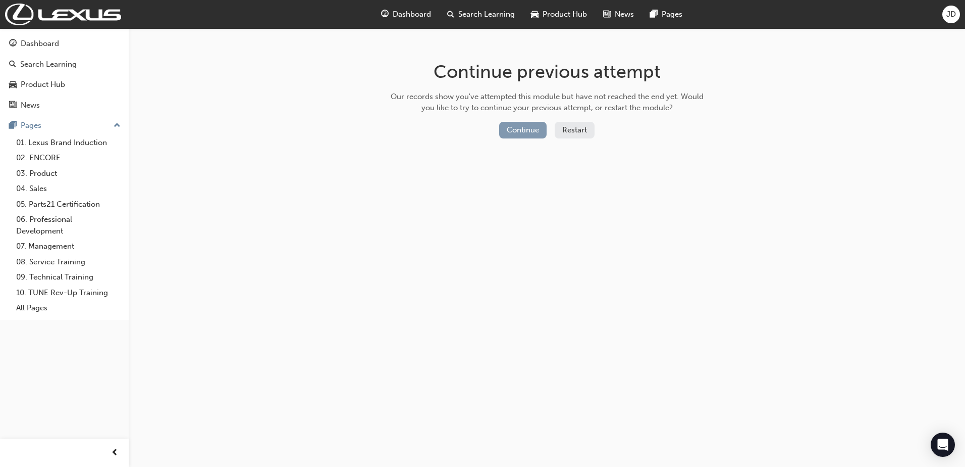
click at [521, 130] on button "Continue" at bounding box center [522, 130] width 47 height 17
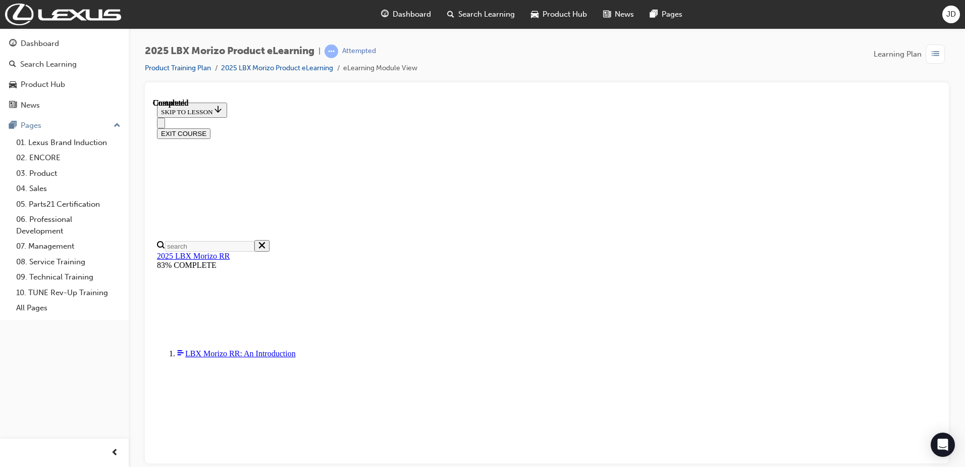
scroll to position [191, 0]
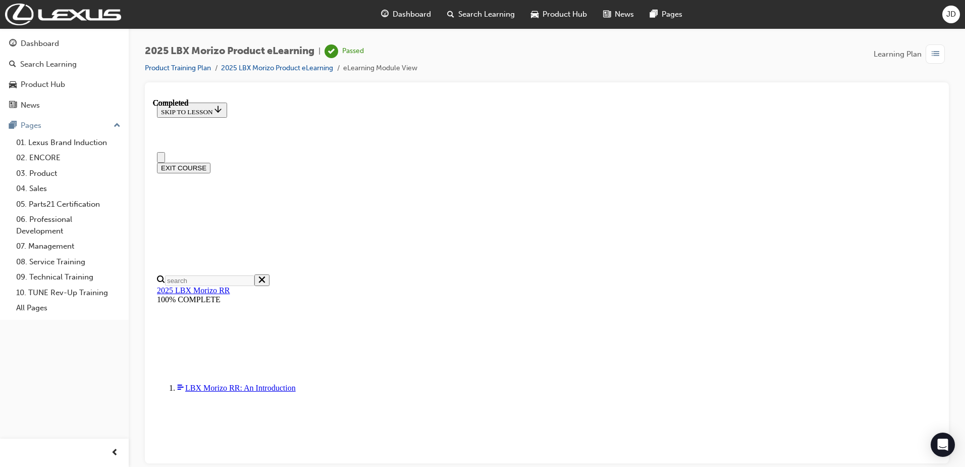
scroll to position [0, 0]
click at [211, 163] on button "EXIT COURSE" at bounding box center [184, 168] width 54 height 11
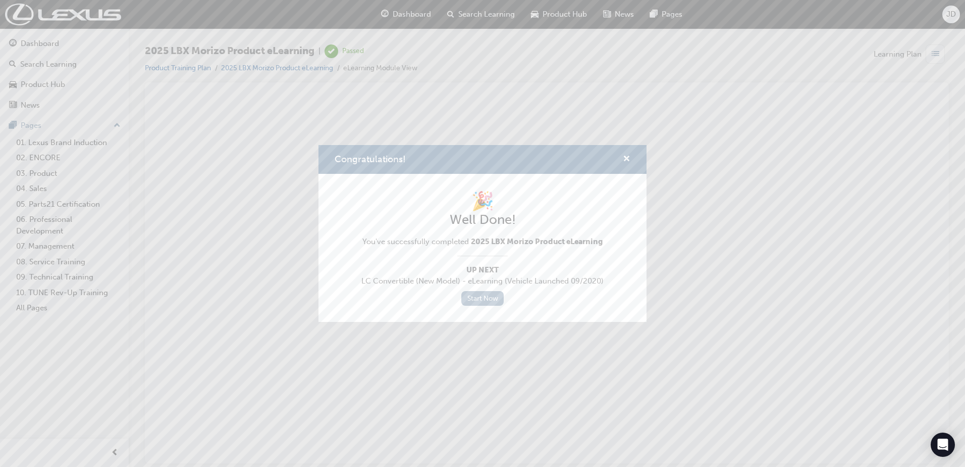
click at [484, 300] on link "Start Now" at bounding box center [482, 298] width 42 height 15
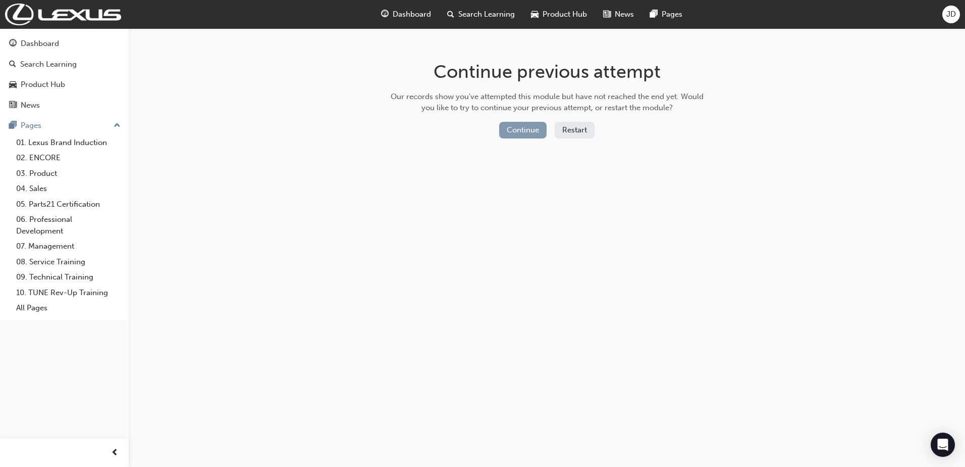
click at [521, 135] on button "Continue" at bounding box center [522, 130] width 47 height 17
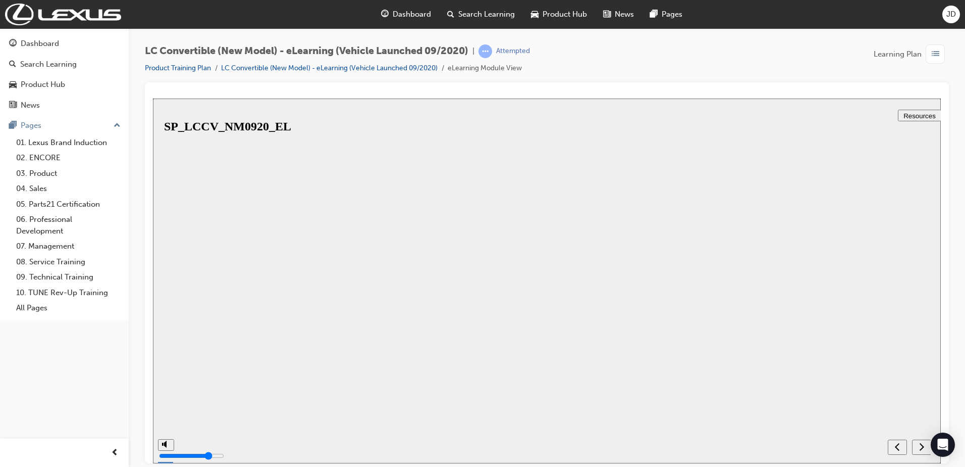
click at [186, 450] on button "Resume" at bounding box center [169, 455] width 33 height 11
